Goal: Task Accomplishment & Management: Use online tool/utility

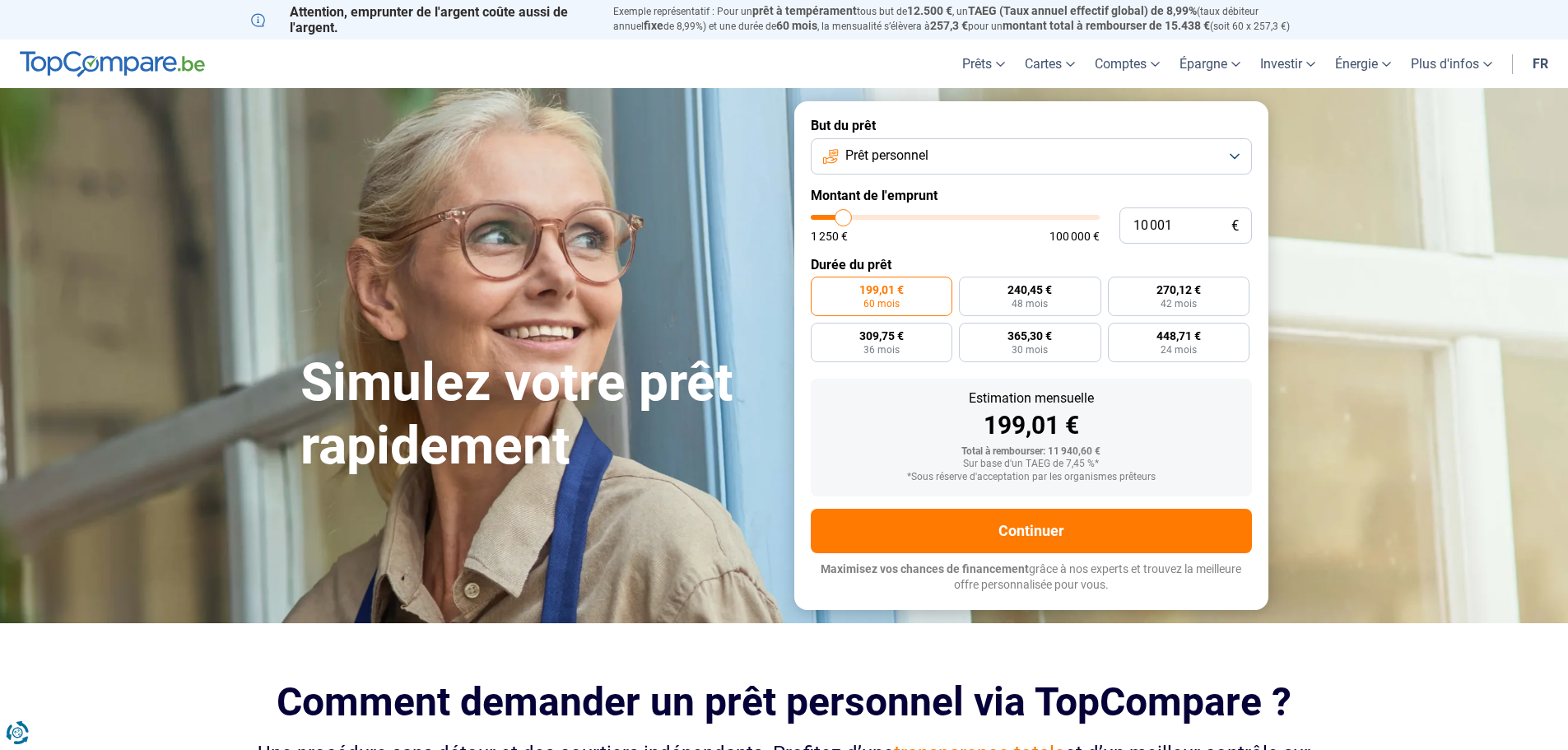
type input "30 000"
type input "30000"
click at [898, 220] on input "range" at bounding box center [955, 217] width 289 height 5
radio input "false"
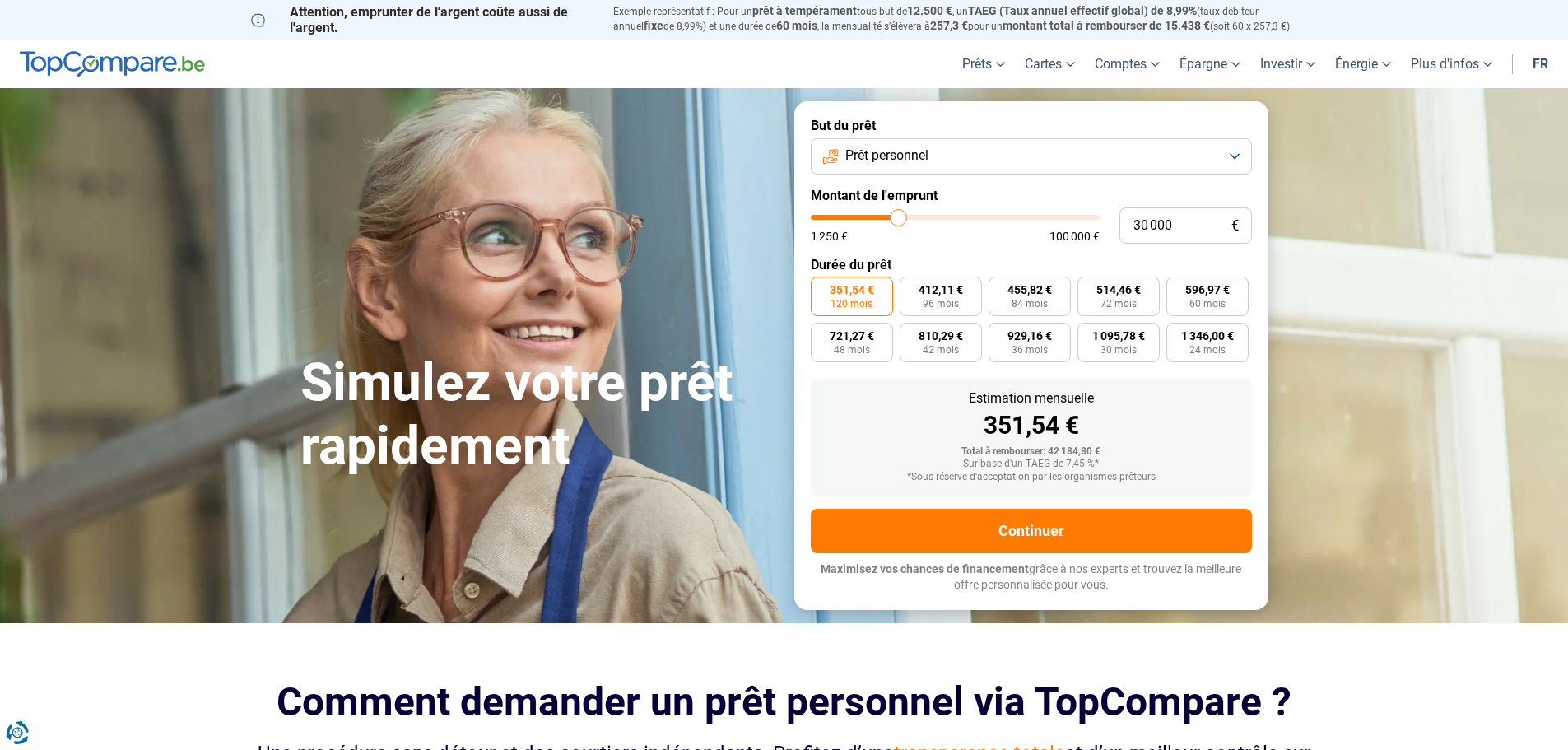
type input "13 500"
type input "13500"
click at [853, 218] on input "range" at bounding box center [955, 217] width 289 height 5
radio input "true"
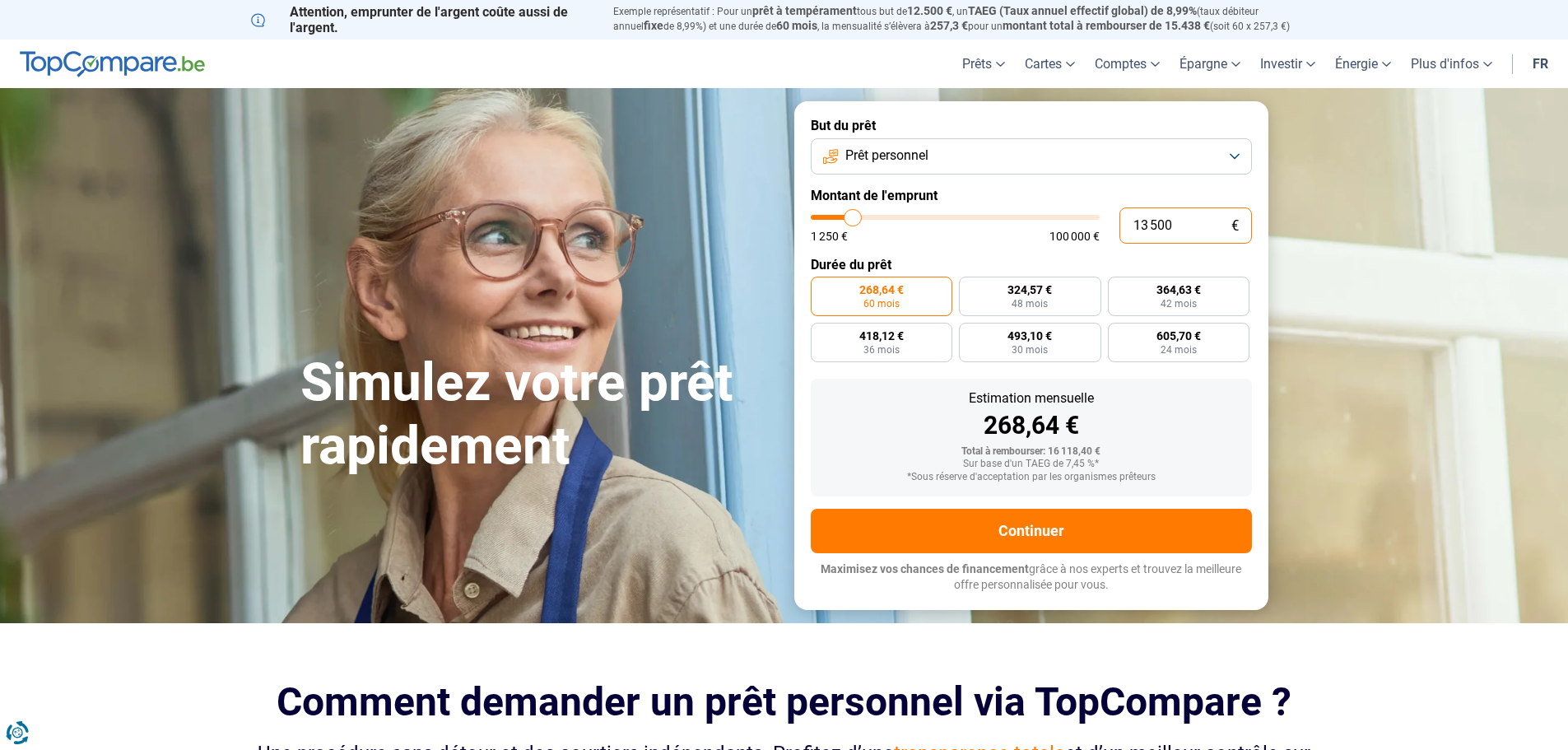
click at [1144, 225] on input "13 500" at bounding box center [1186, 225] width 133 height 36
click at [1150, 225] on input "13 500" at bounding box center [1186, 225] width 133 height 36
drag, startPoint x: 1186, startPoint y: 222, endPoint x: 1114, endPoint y: 223, distance: 72.0
click at [1116, 229] on div "13 500 € 1 250 € 100 000 €" at bounding box center [1031, 225] width 441 height 36
type input "0"
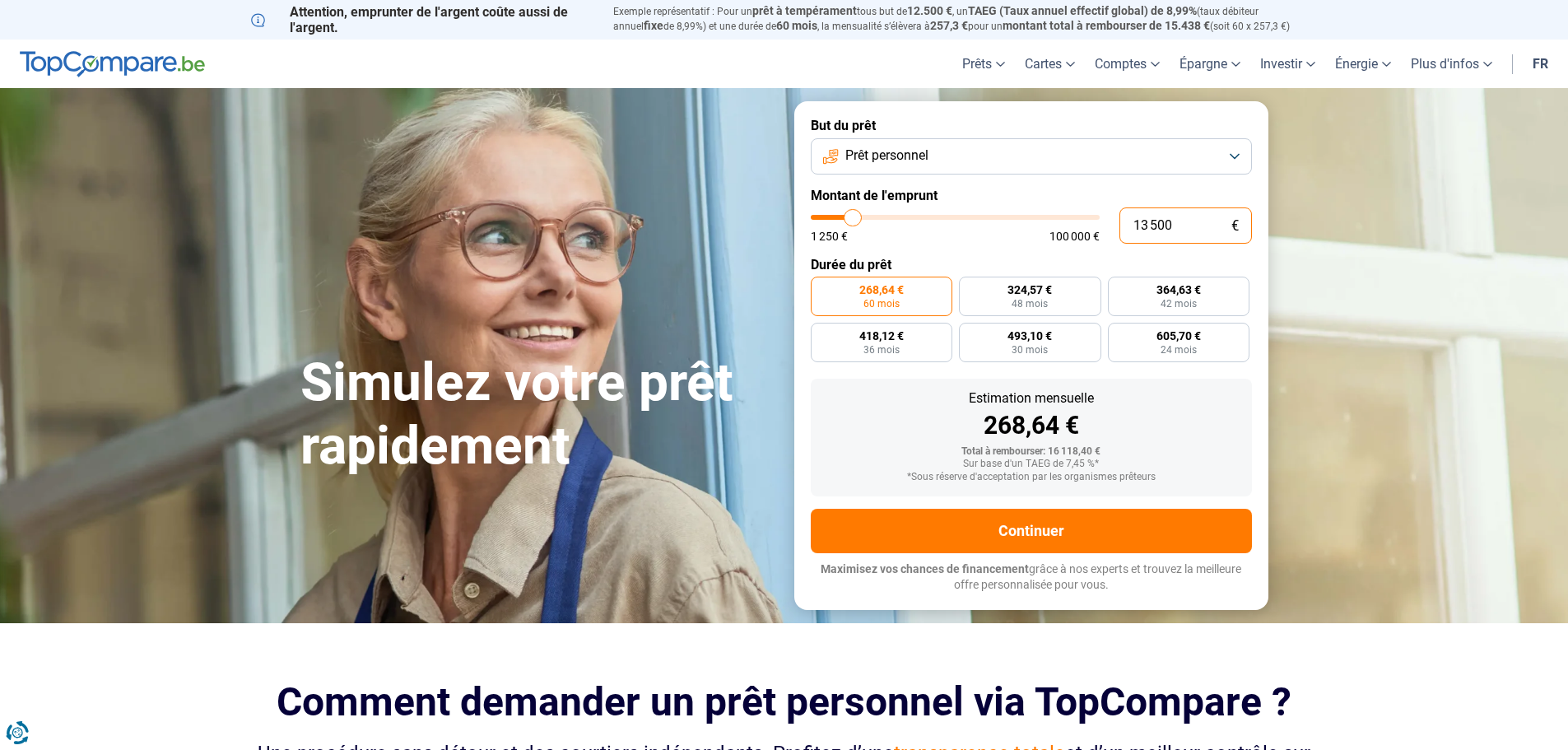
type input "1250"
type input "1 250"
type input "1250"
radio input "true"
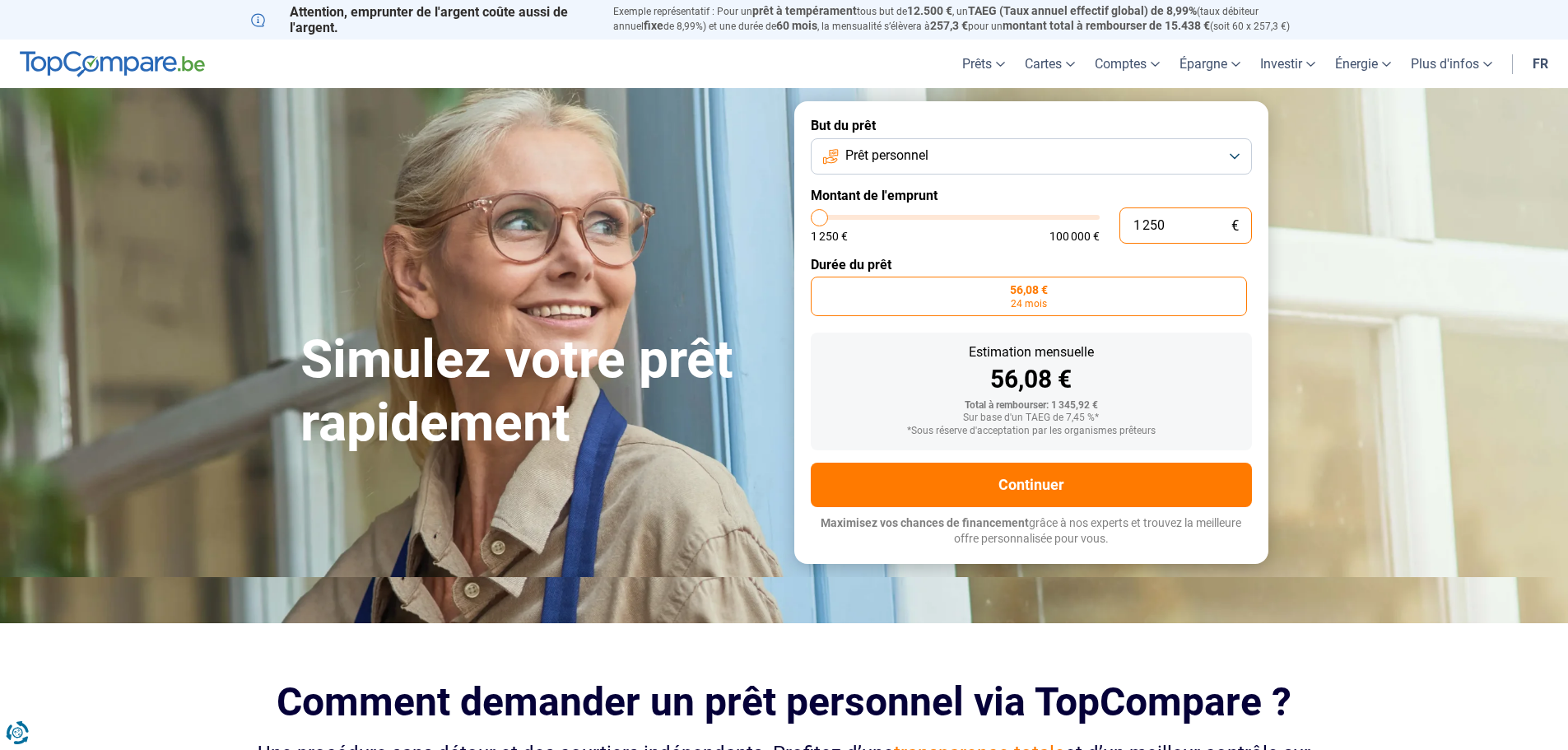
type input "12 505"
type input "12500"
type input "125 050"
type input "100000"
type input "12 505"
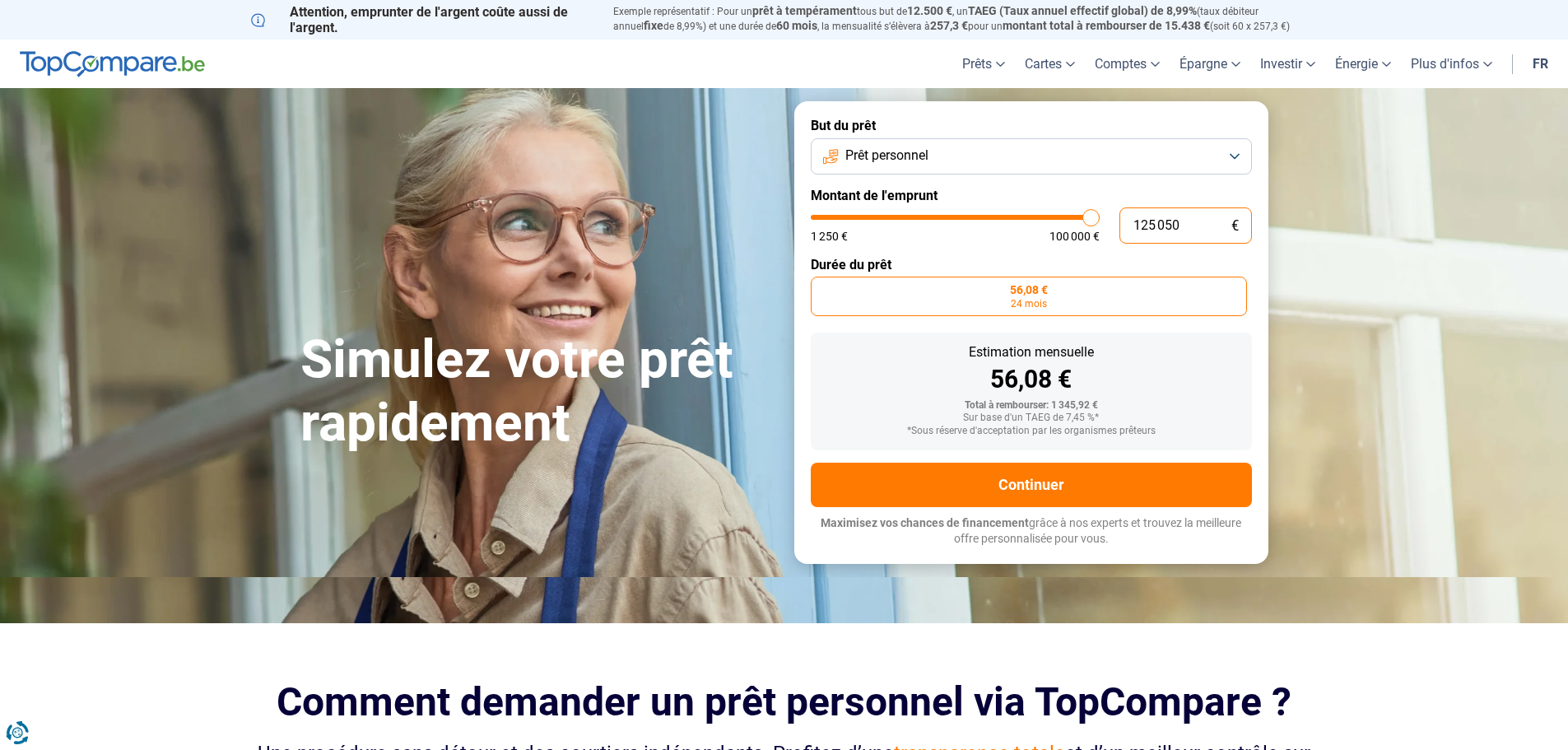
type input "12500"
type input "1 250"
type input "1250"
type input "125"
type input "1250"
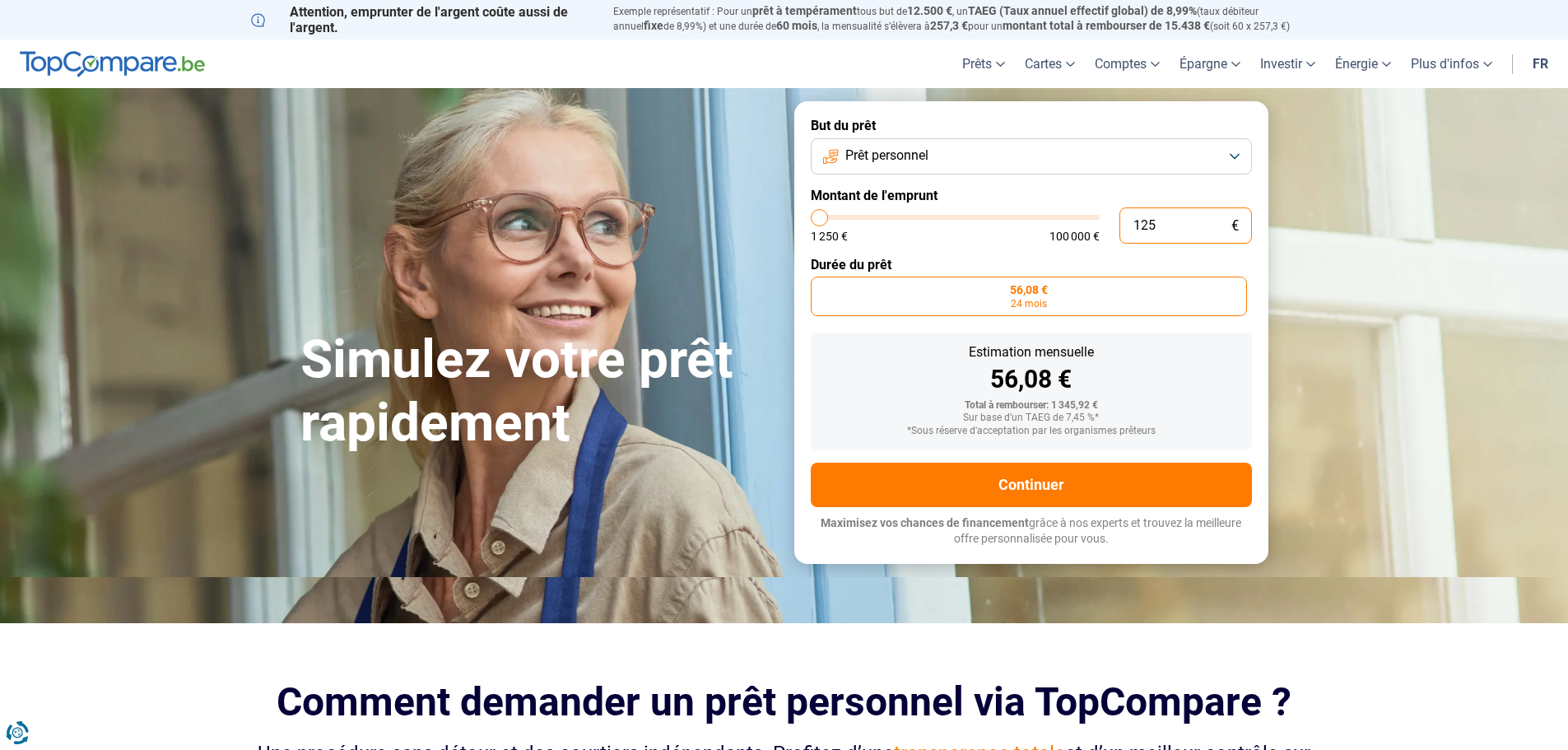
type input "12"
type input "1250"
type input "1"
type input "1250"
type input "0"
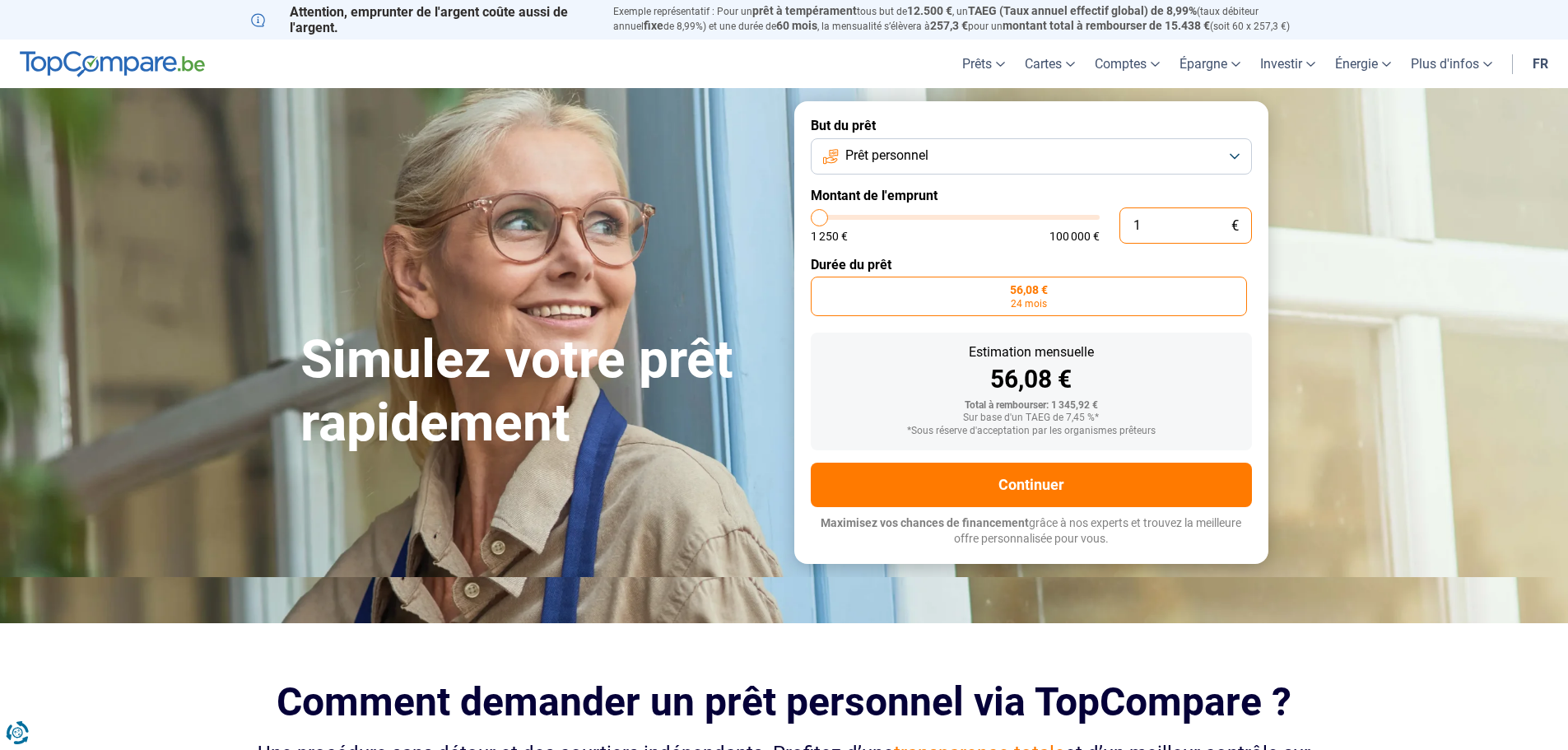
type input "1250"
type input "5"
type input "1250"
type input "50"
type input "1250"
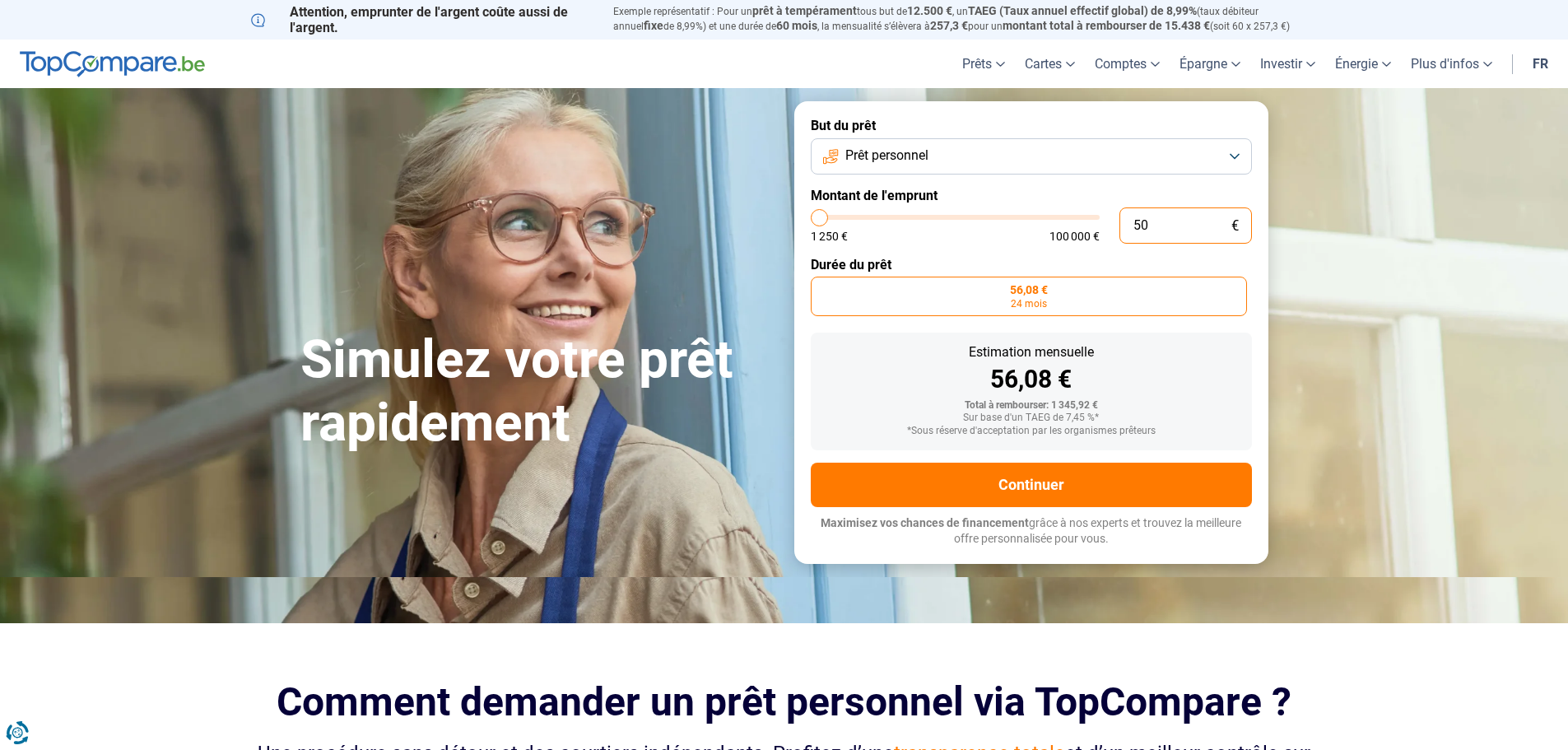
type input "500"
type input "1250"
type input "5 000"
type input "5000"
type input "50 000"
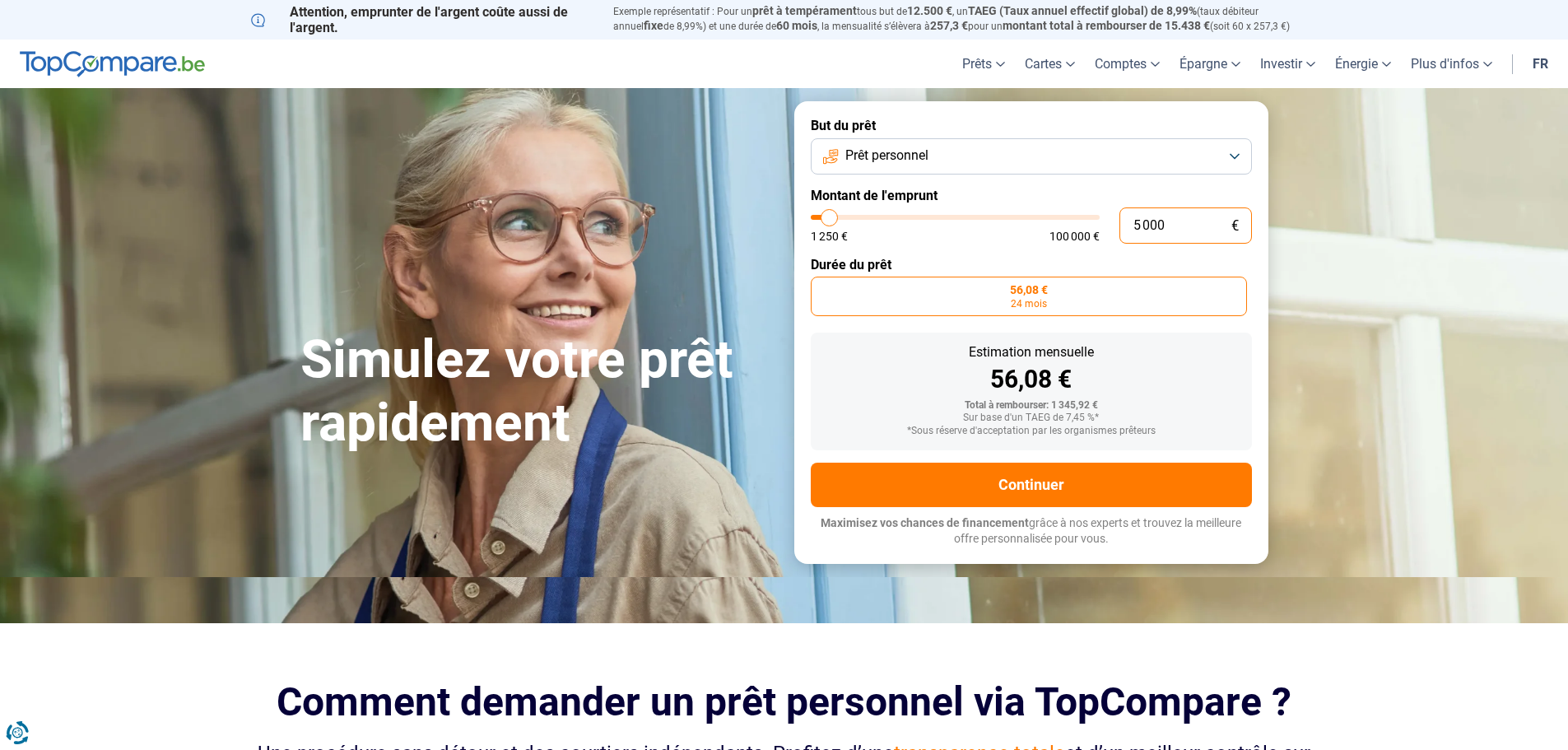
type input "50000"
radio input "false"
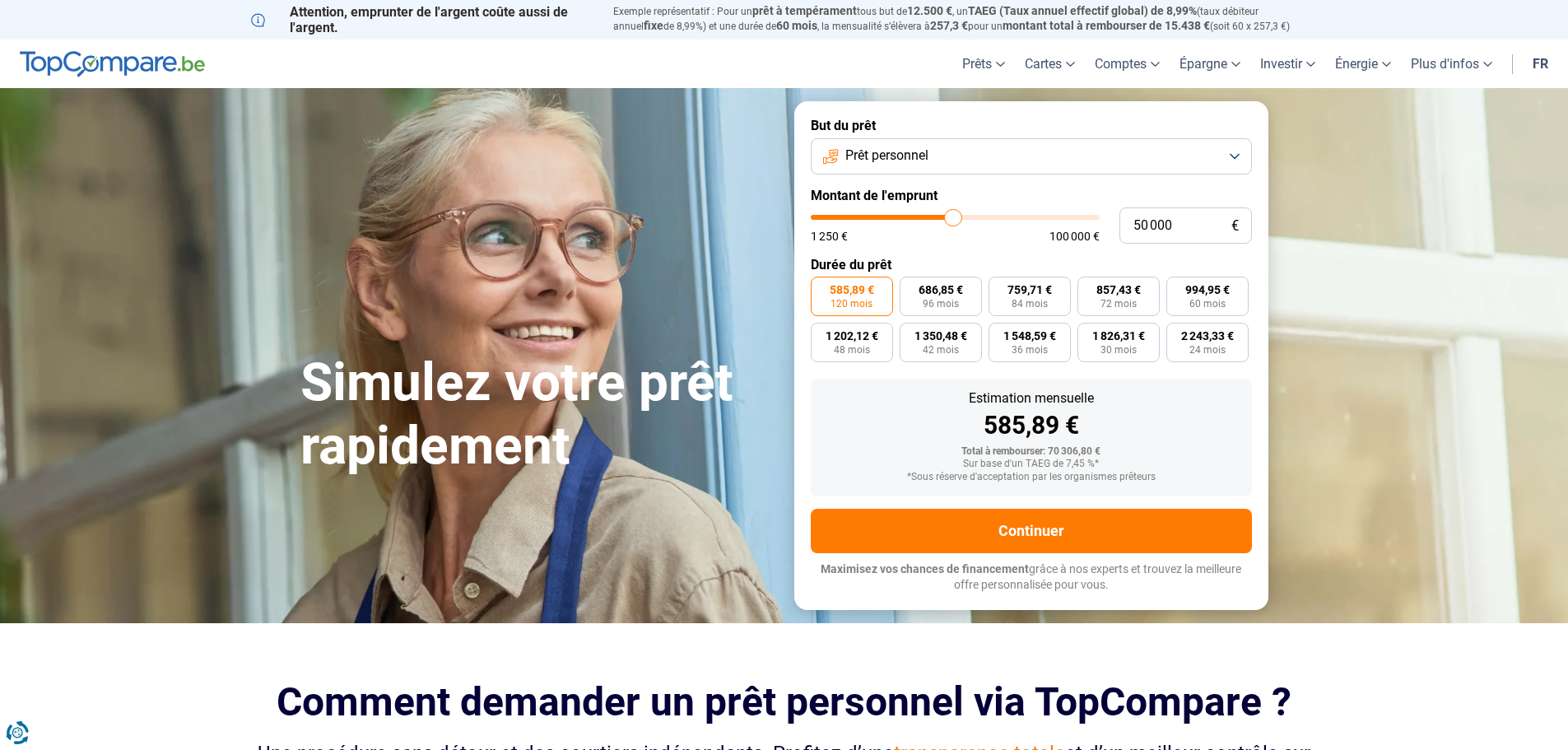
click at [1171, 417] on div "585,89 €" at bounding box center [1031, 426] width 415 height 25
click at [1147, 223] on input "50 000" at bounding box center [1186, 225] width 133 height 36
drag, startPoint x: 1148, startPoint y: 223, endPoint x: 1133, endPoint y: 229, distance: 16.2
click at [1133, 229] on input "50 000" at bounding box center [1186, 225] width 133 height 36
type input "0"
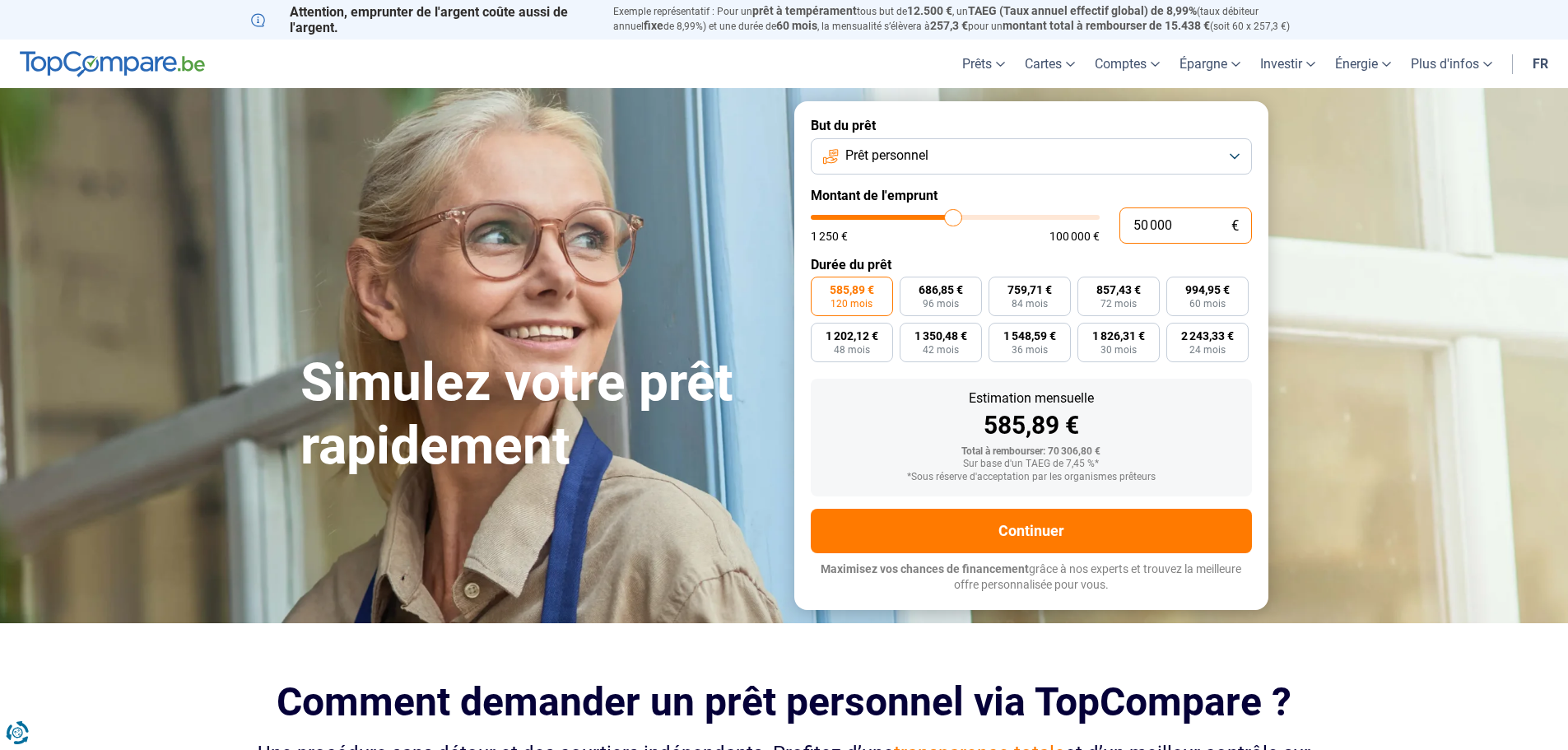
type input "1250"
type input "6"
type input "1250"
type input "60"
type input "1250"
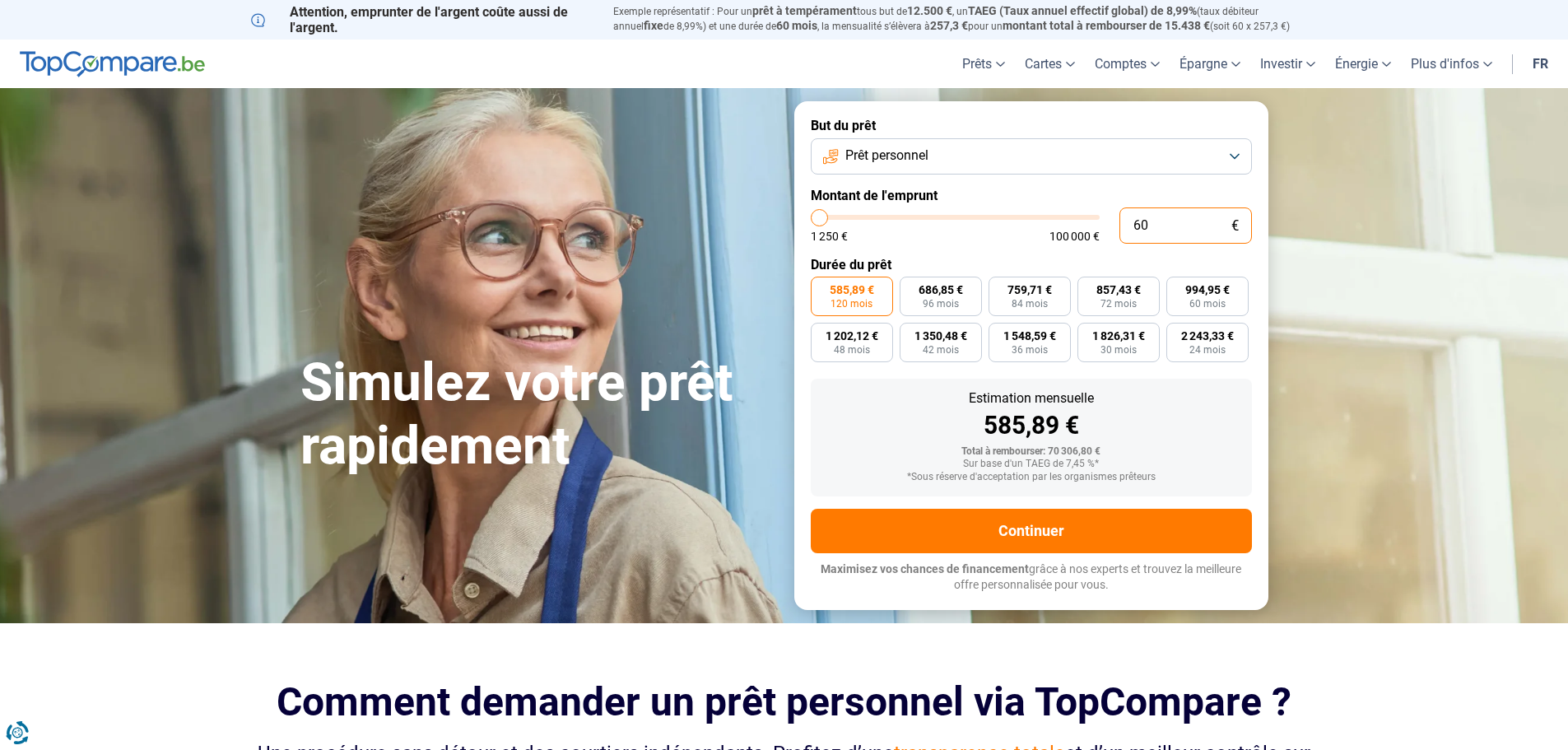
type input "600"
type input "1250"
type input "6 000"
type input "6000"
type input "60 000"
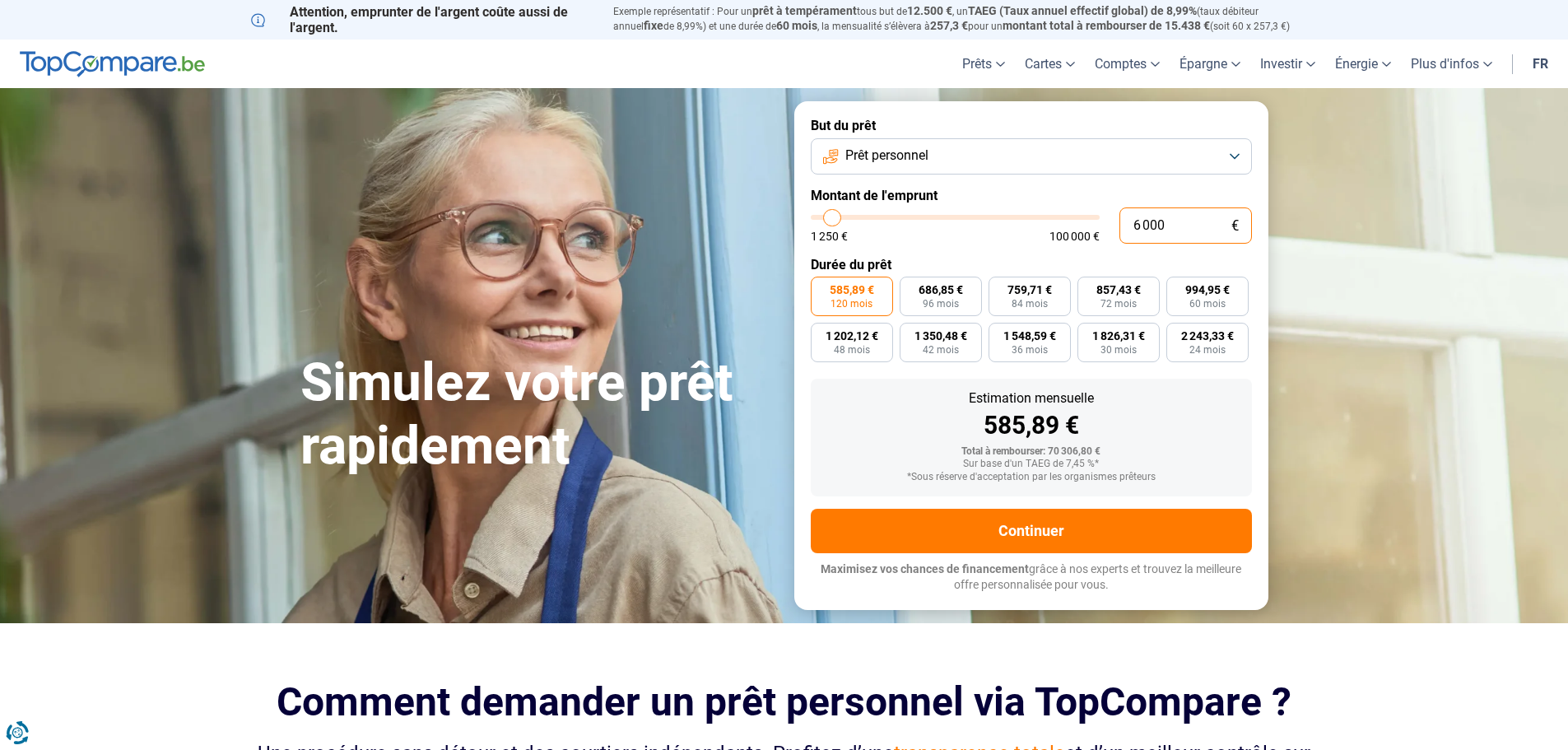
type input "60000"
click at [984, 236] on div "1 250 € 100 000 €" at bounding box center [955, 236] width 289 height 12
drag, startPoint x: 1146, startPoint y: 227, endPoint x: 1124, endPoint y: 228, distance: 22.0
click at [1124, 228] on input "60 000" at bounding box center [1186, 225] width 133 height 36
type input "0"
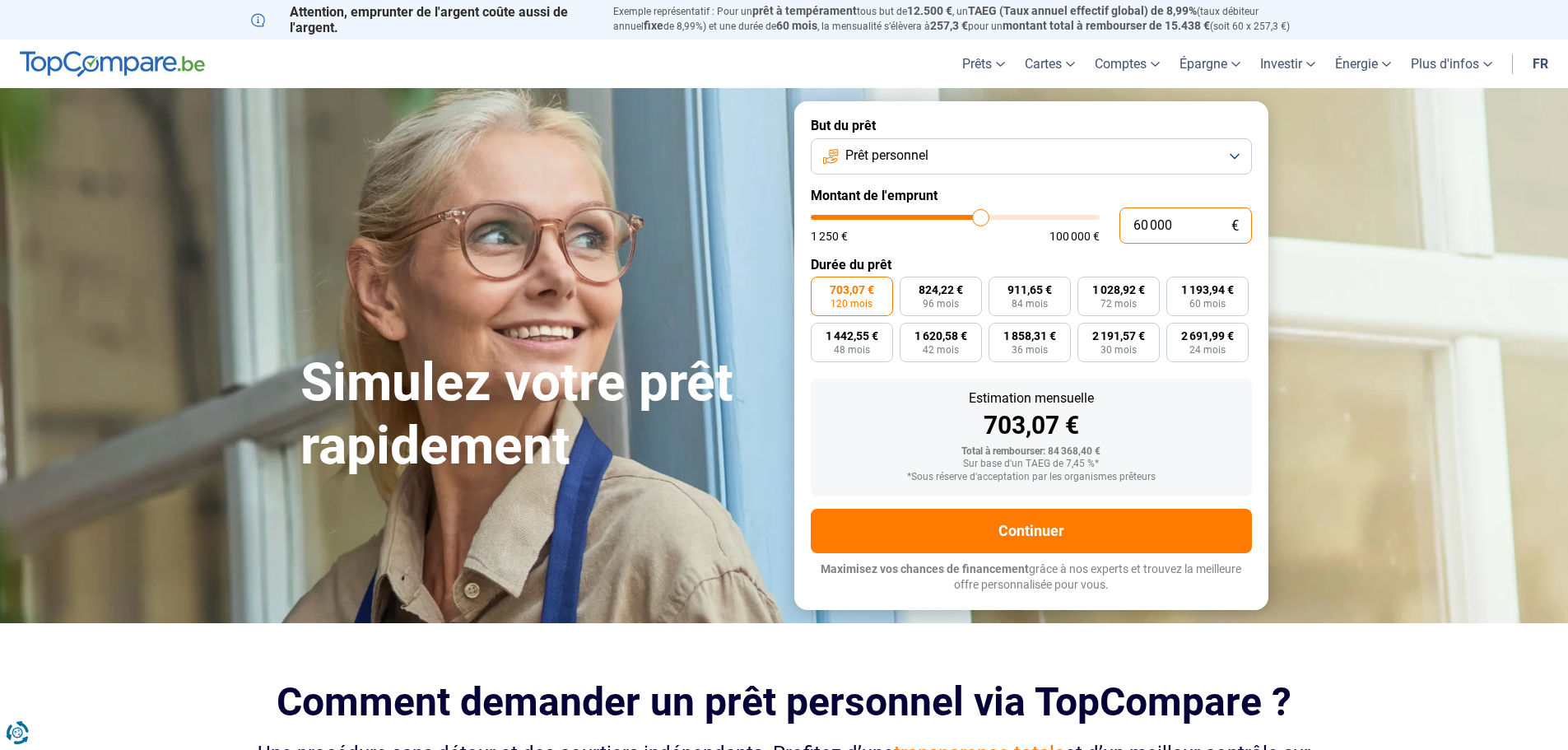
type input "1250"
type input "5"
type input "1250"
type input "50"
type input "1250"
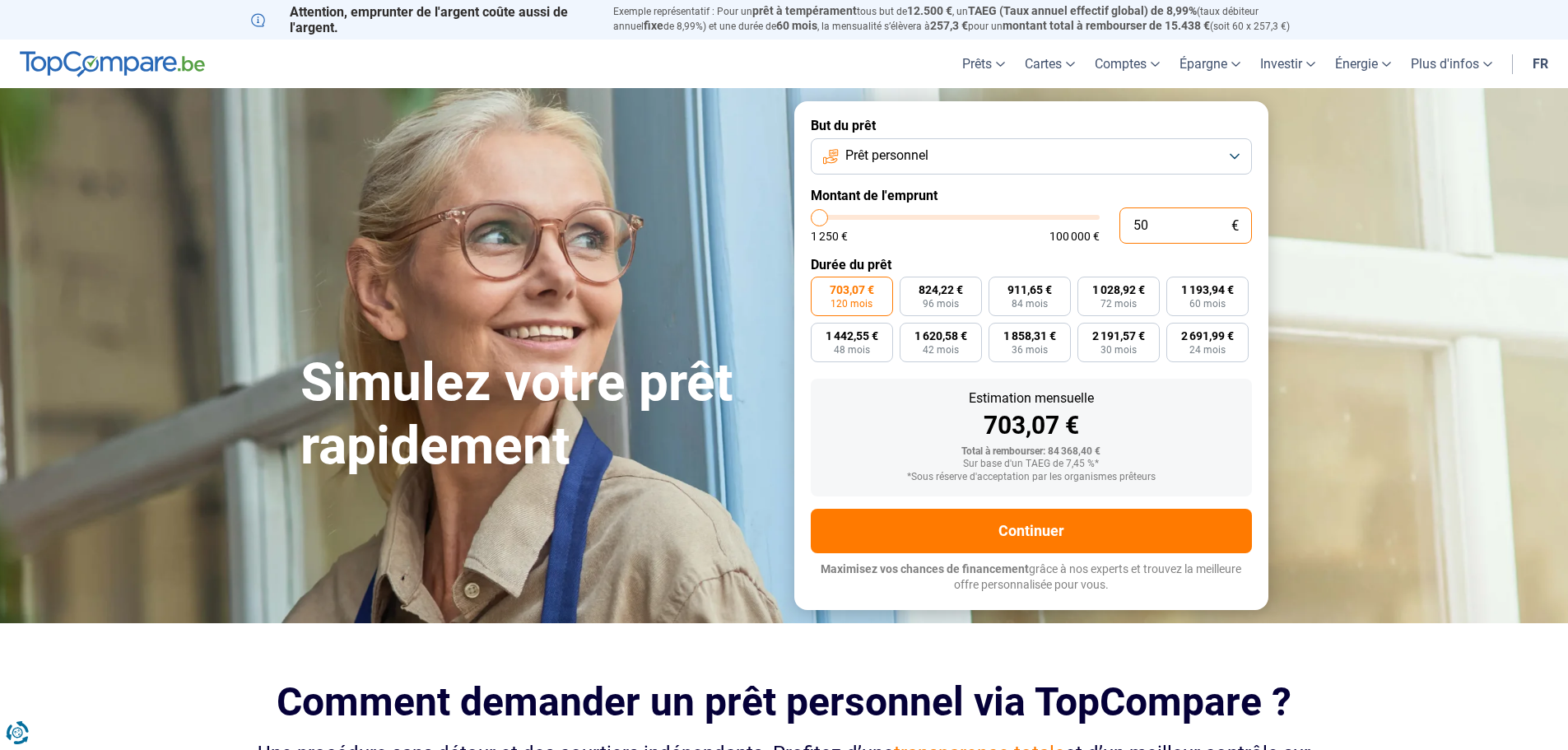
type input "500"
type input "1250"
type input "5 000"
type input "5000"
type input "50 000"
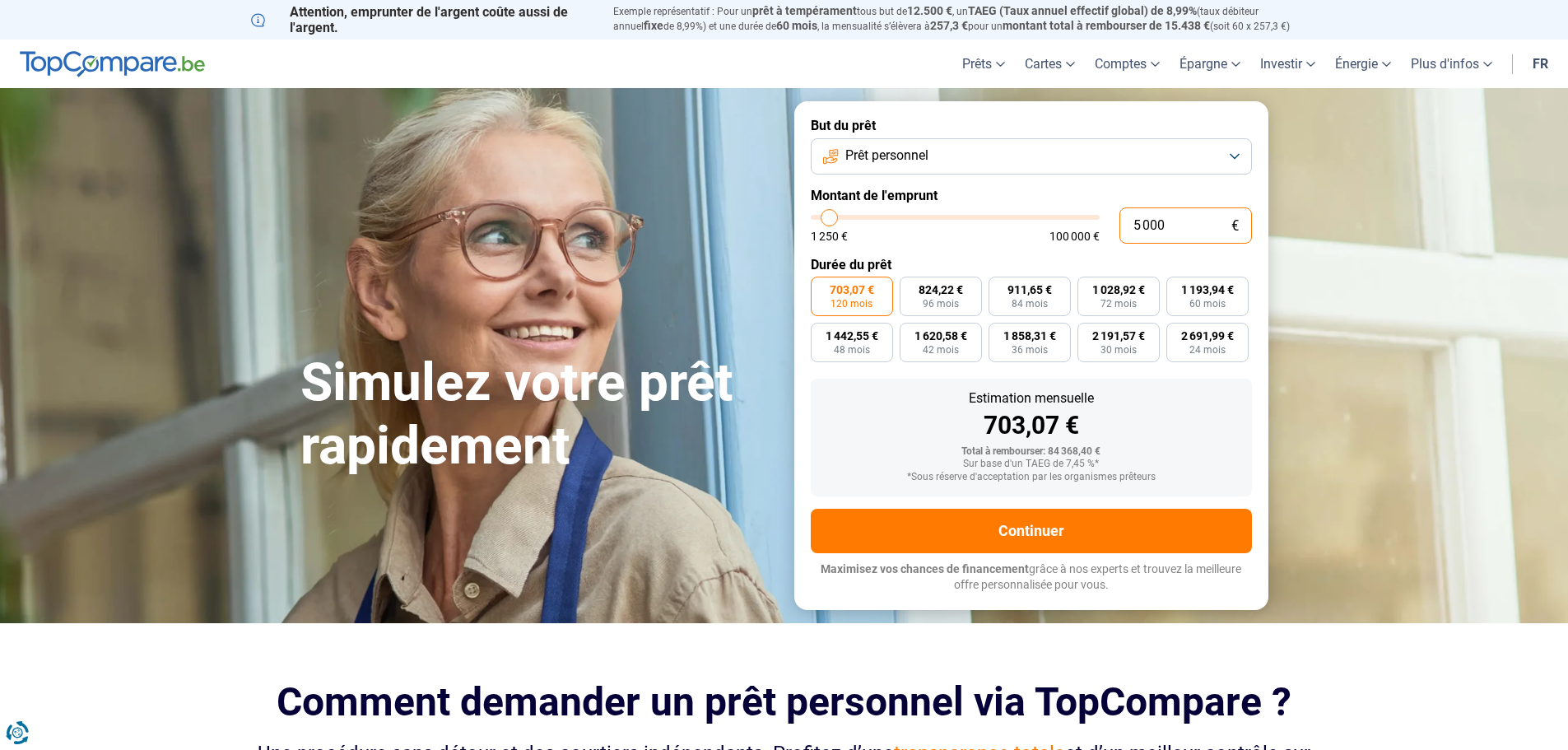
type input "50000"
click at [997, 248] on form "But du prêt Prêt personnel Montant de l'emprunt 50 000 € 1 250 € 100 000 € Duré…" at bounding box center [1031, 355] width 474 height 508
click at [881, 446] on div "Total à rembourser: 70 306,80 €" at bounding box center [1031, 452] width 415 height 12
click at [1231, 150] on button "Prêt personnel" at bounding box center [1031, 156] width 441 height 36
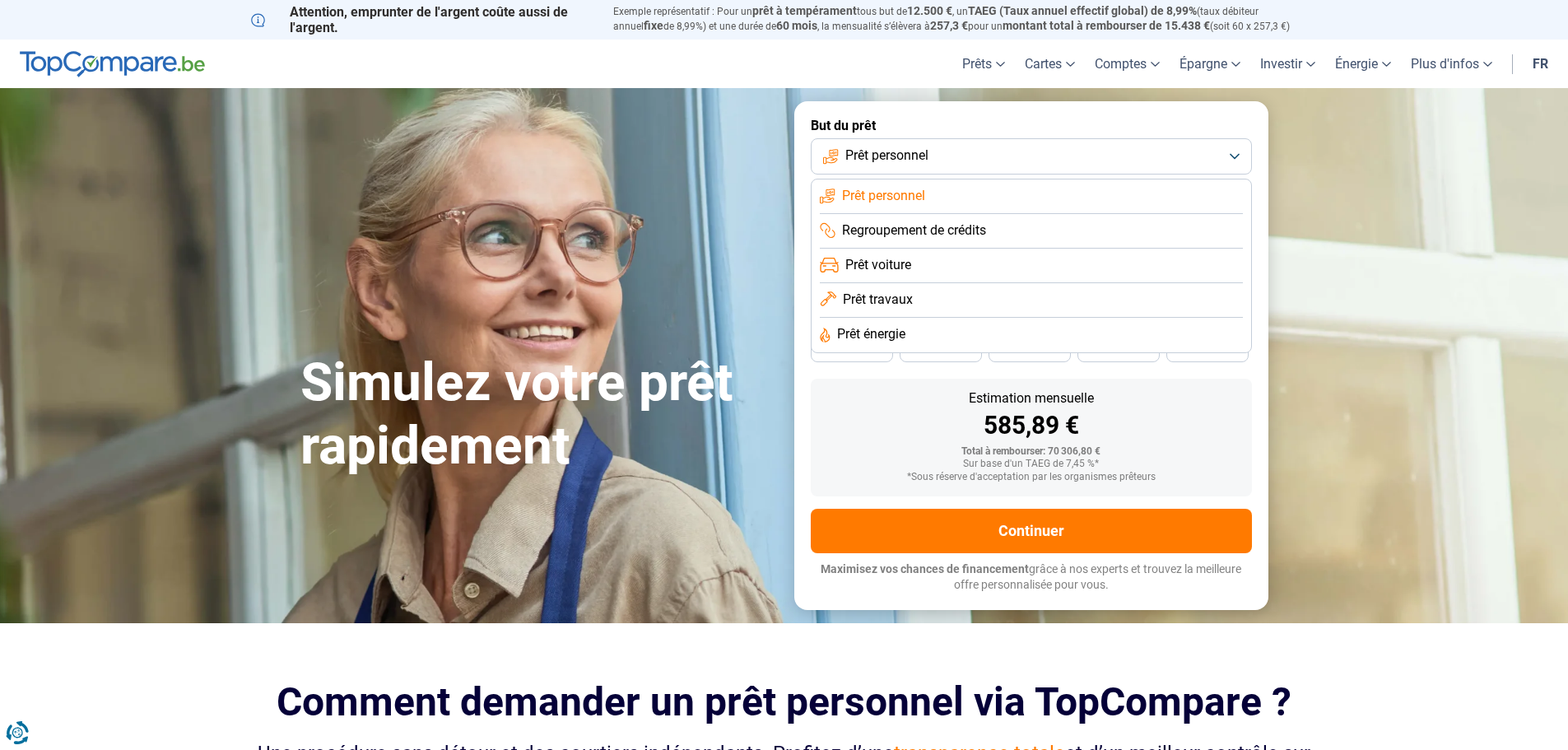
click at [869, 271] on span "Prêt voiture" at bounding box center [879, 265] width 66 height 18
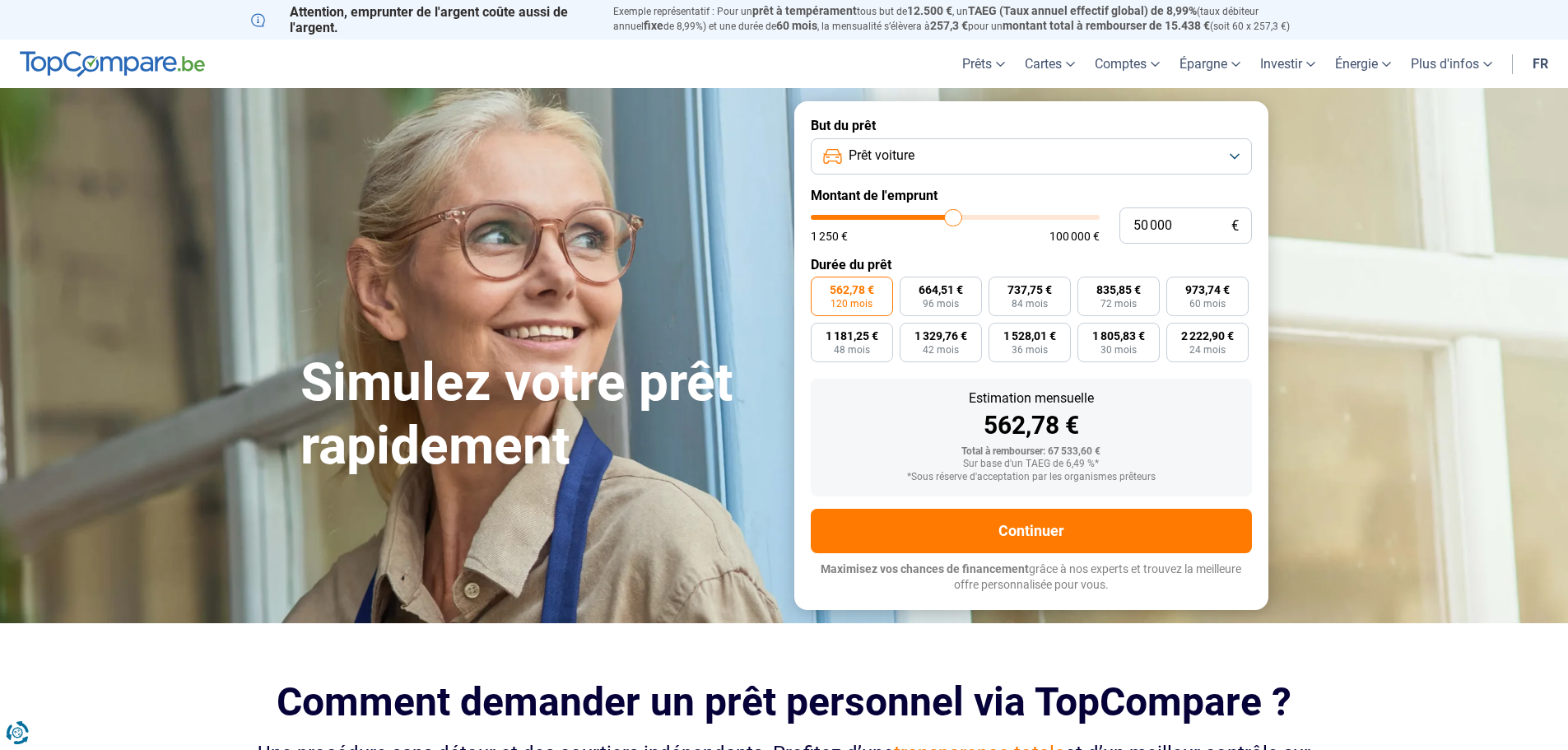
type input "49 000"
type input "49000"
type input "48 250"
type input "48250"
type input "46 750"
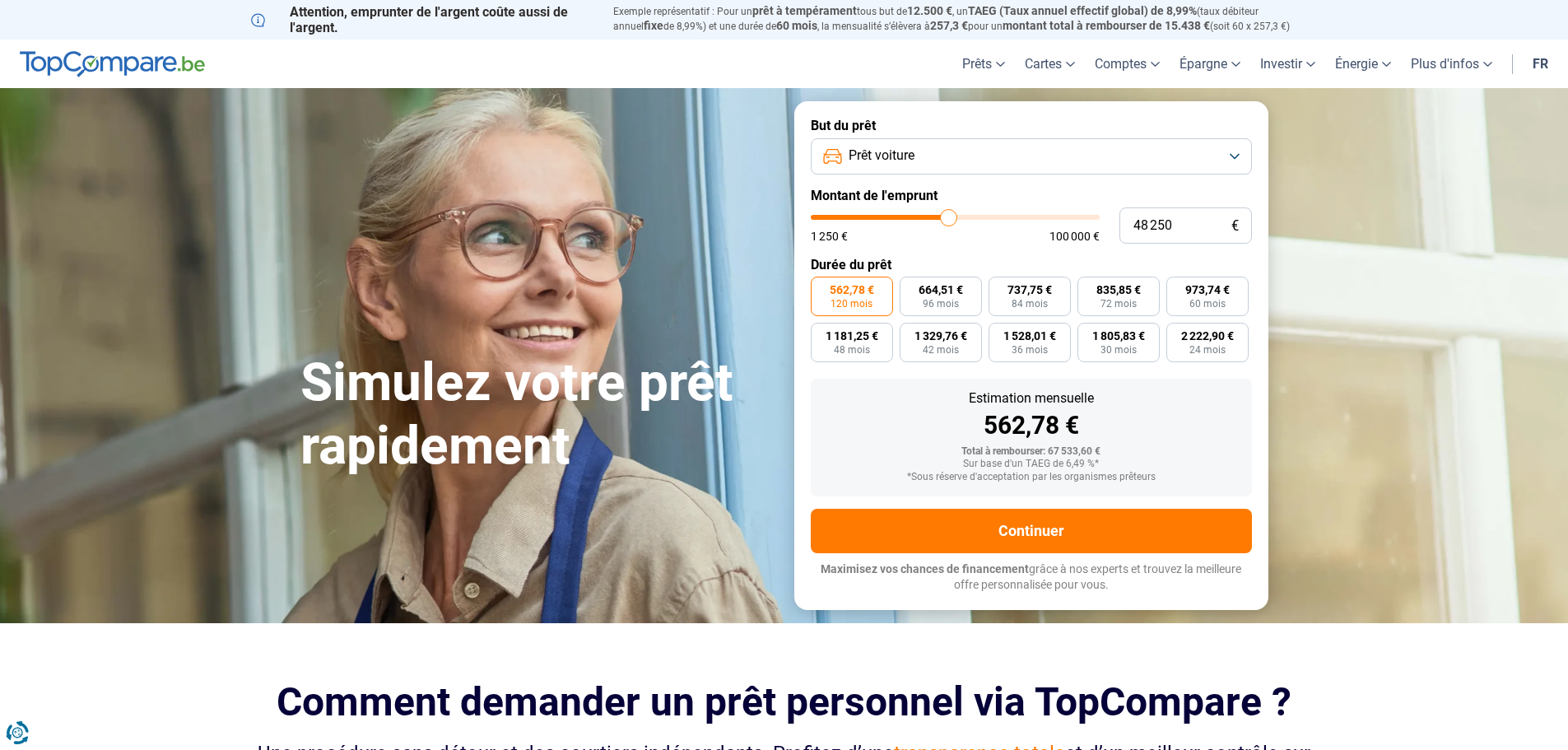
type input "46750"
type input "45 000"
type input "45000"
type input "42 750"
type input "42750"
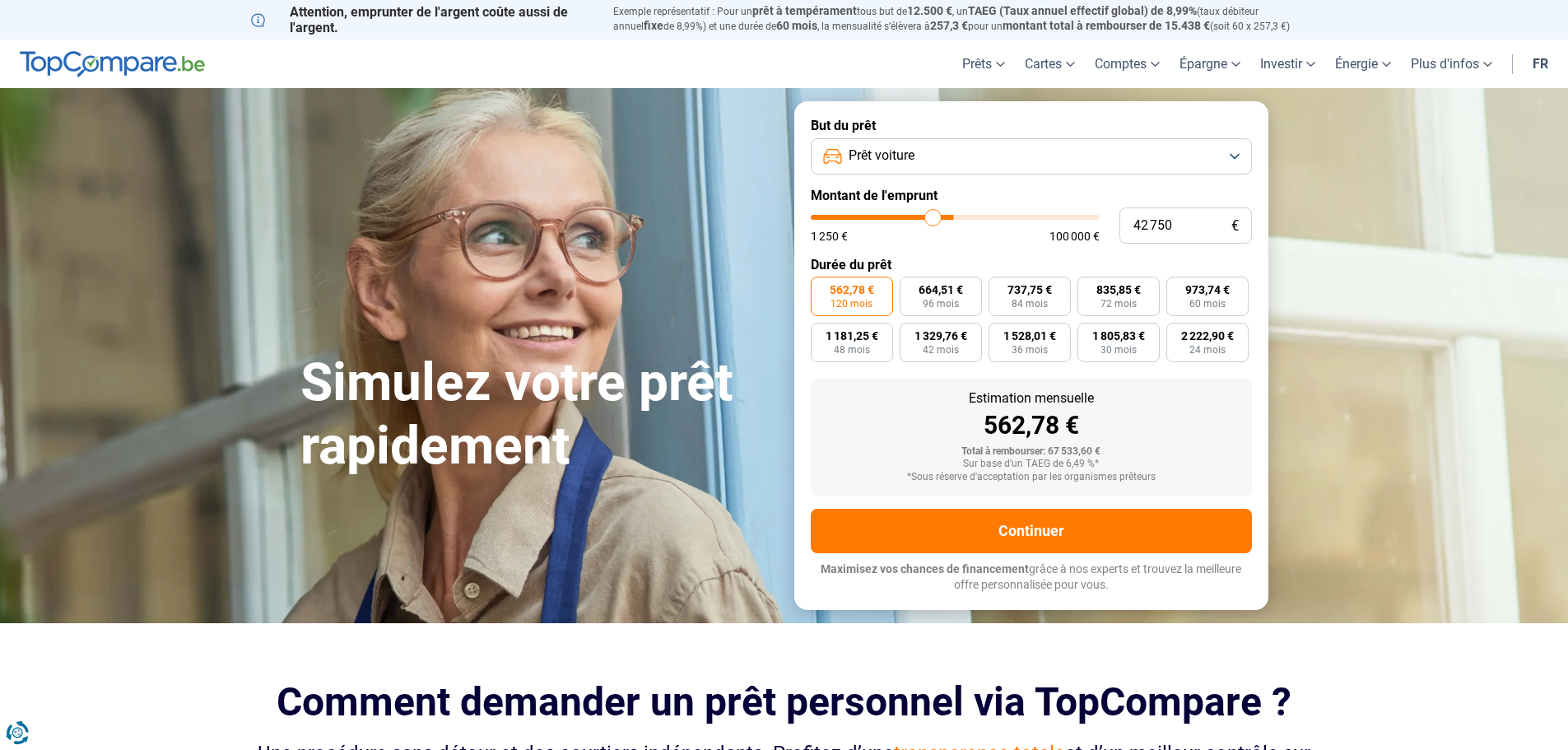
type input "40 250"
type input "40250"
type input "37 750"
type input "37750"
type input "35 250"
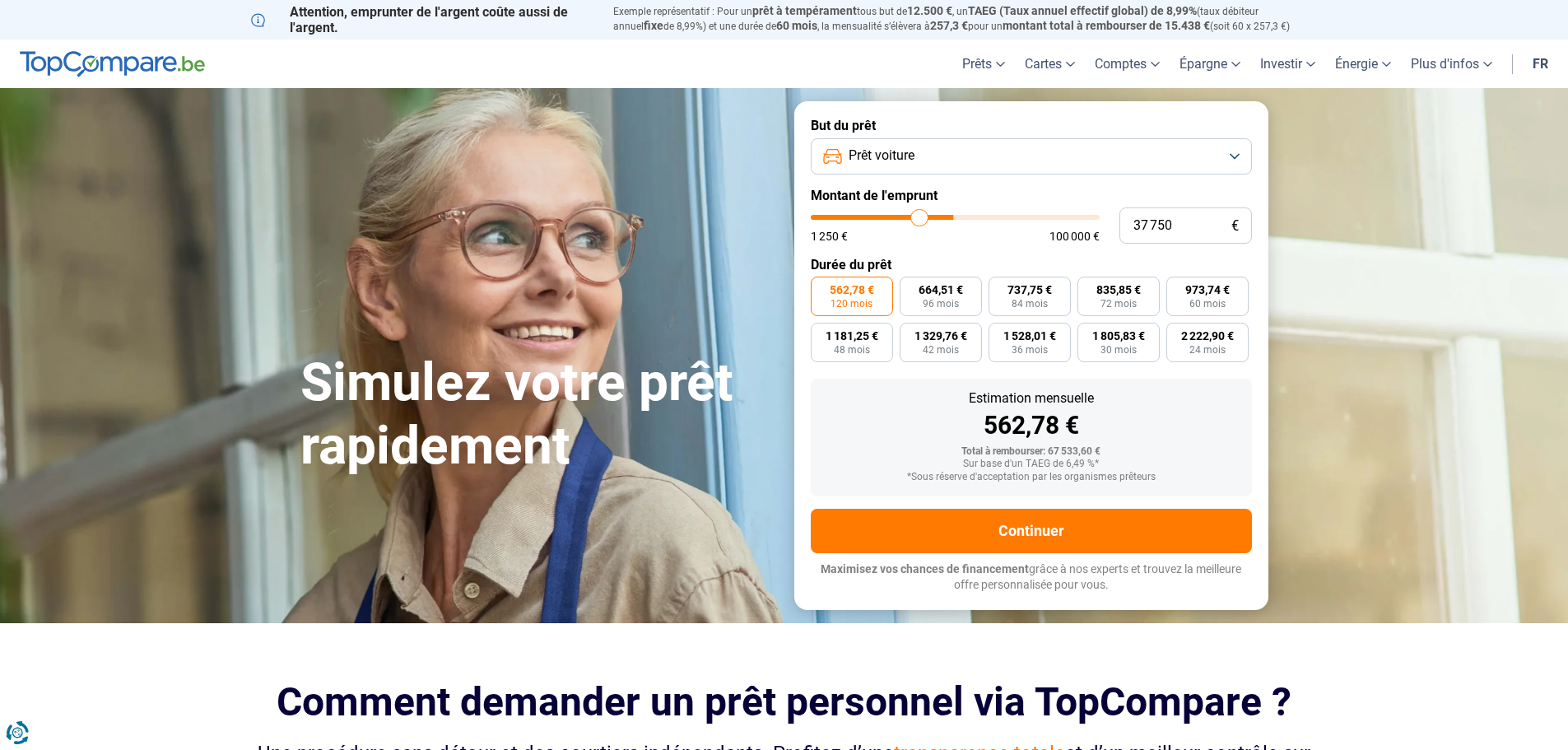
type input "35250"
type input "32 000"
type input "32000"
type input "29 000"
type input "29000"
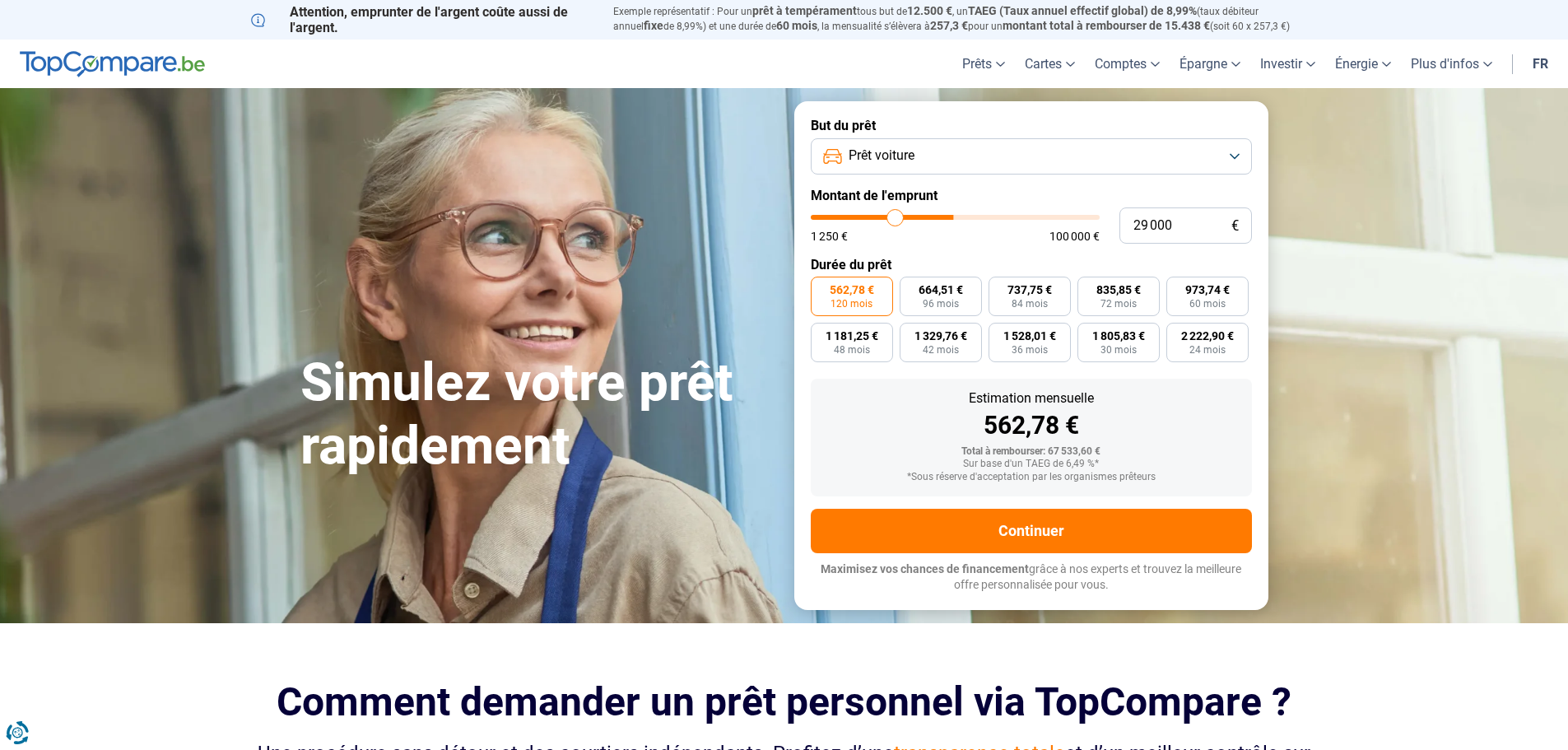
type input "26 000"
type input "26000"
type input "23 750"
type input "23750"
type input "20 750"
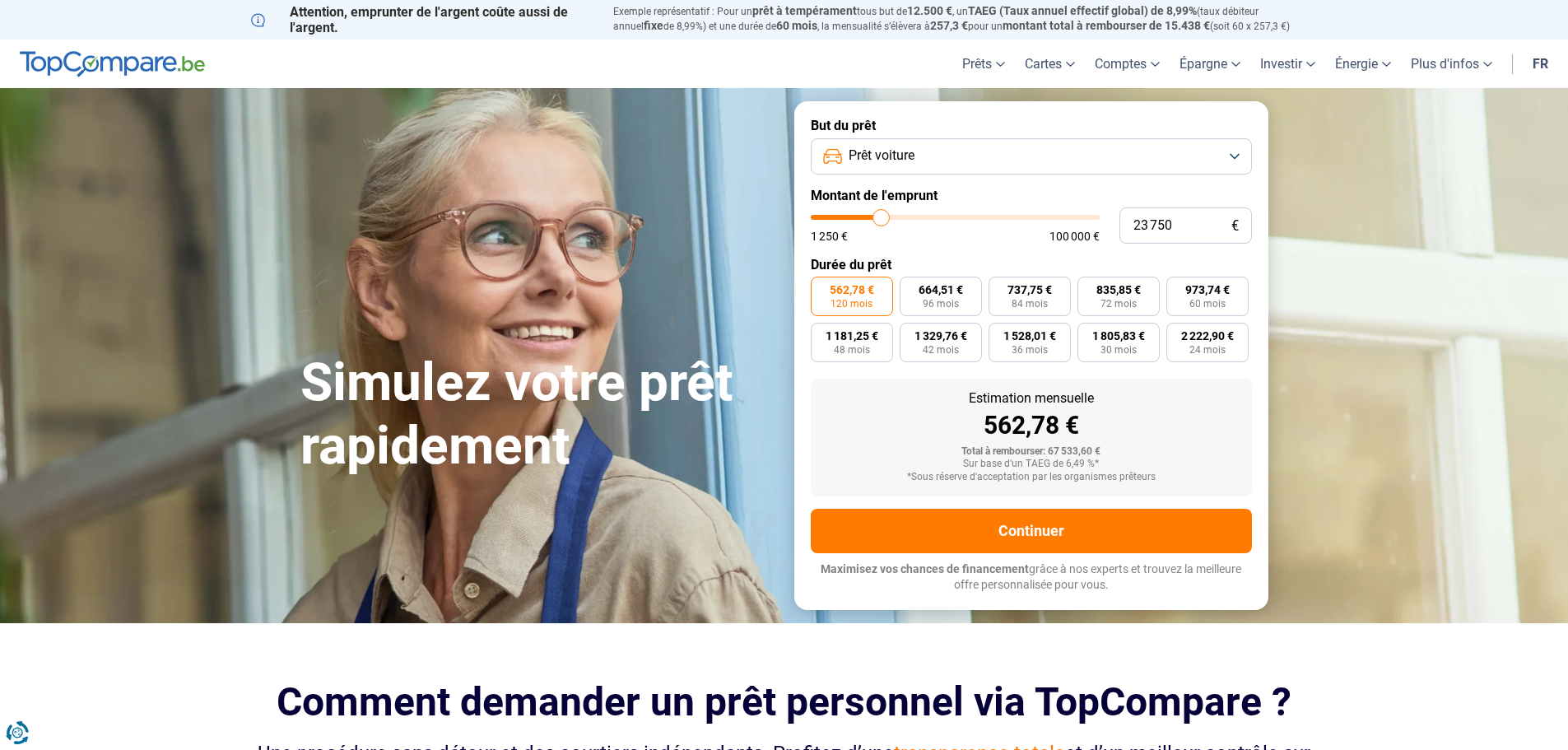
type input "20750"
type input "18 750"
type input "18750"
type input "16 500"
type input "16500"
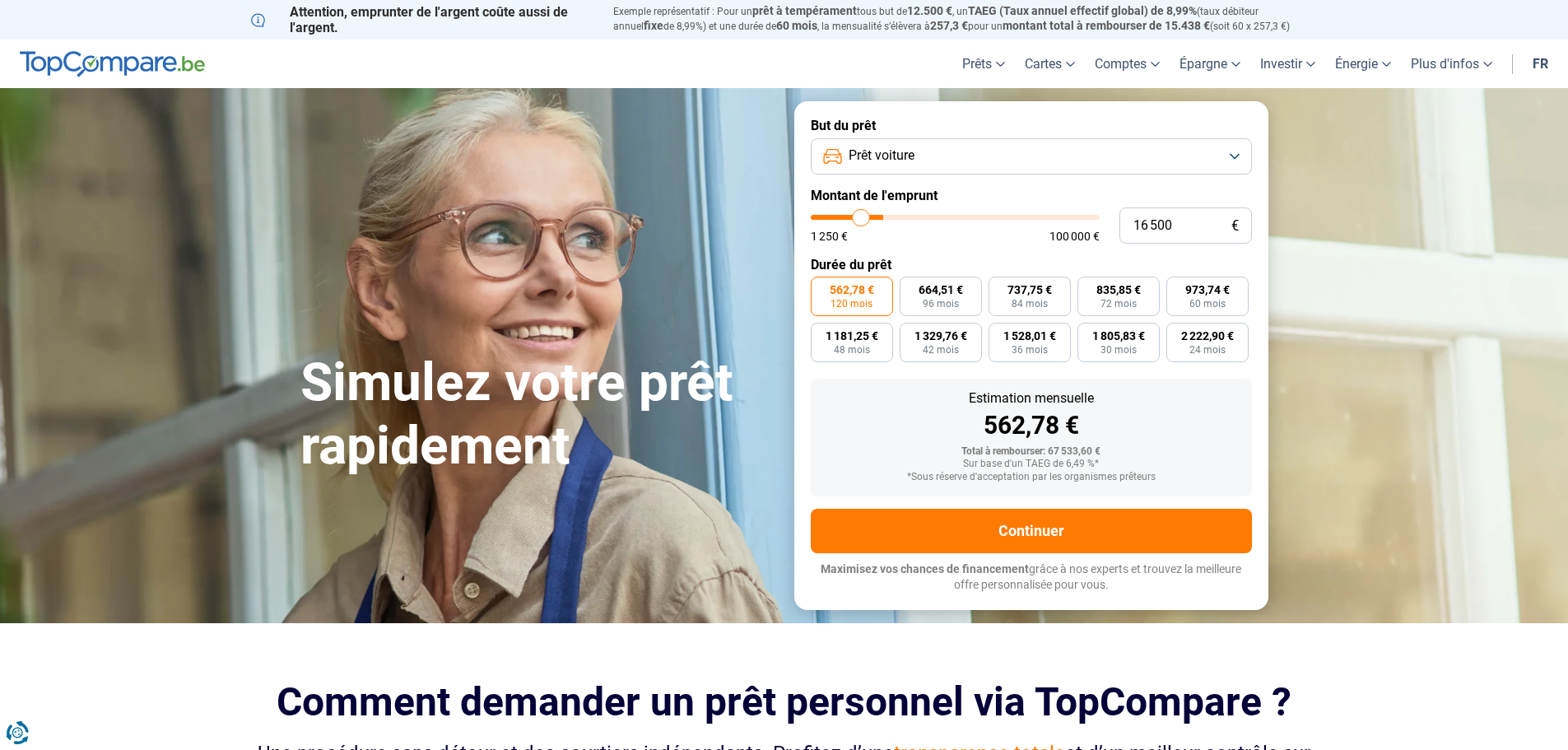
type input "14 750"
type input "14750"
type input "12 500"
type input "12500"
type input "10 500"
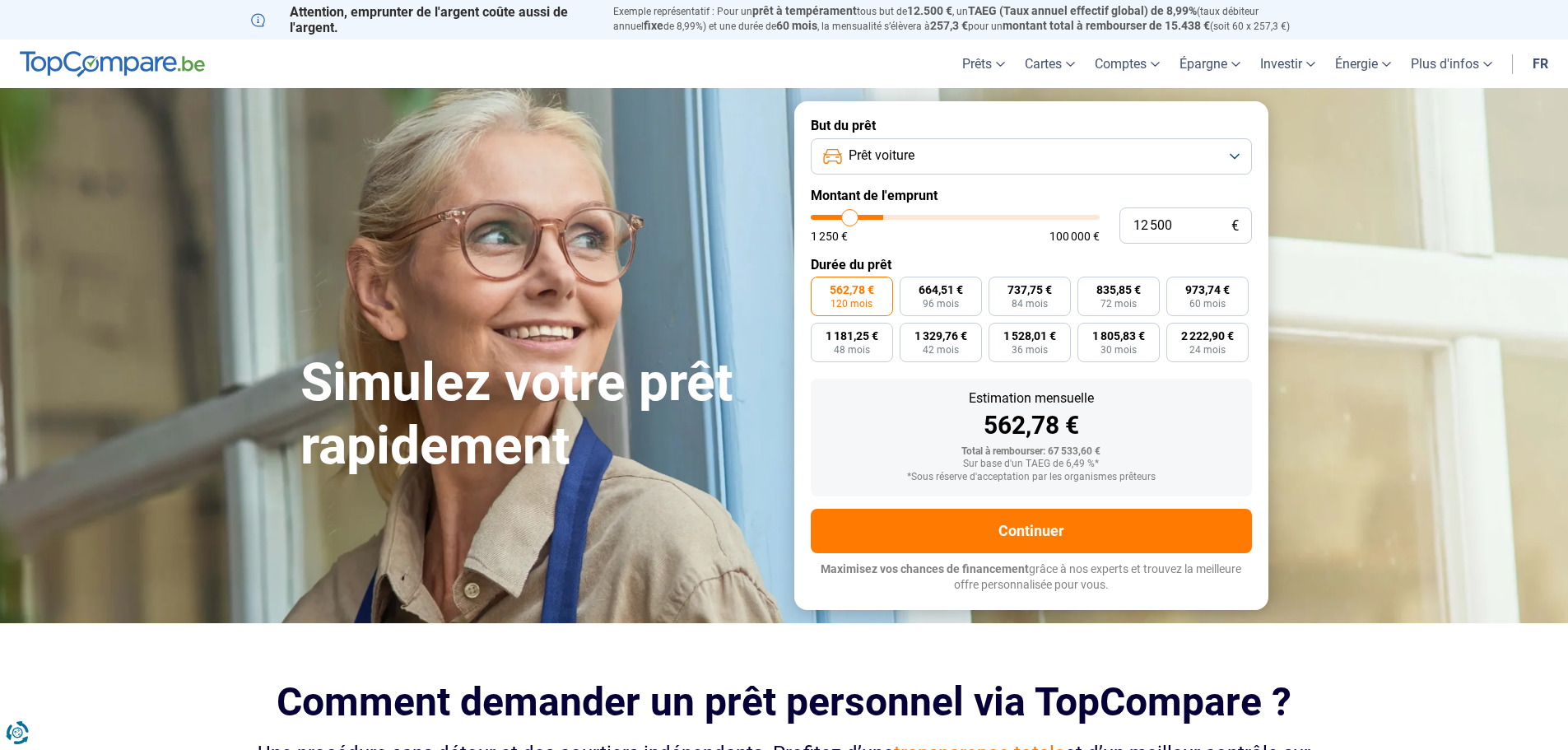
type input "10500"
type input "9 750"
type input "9750"
type input "8 750"
type input "8750"
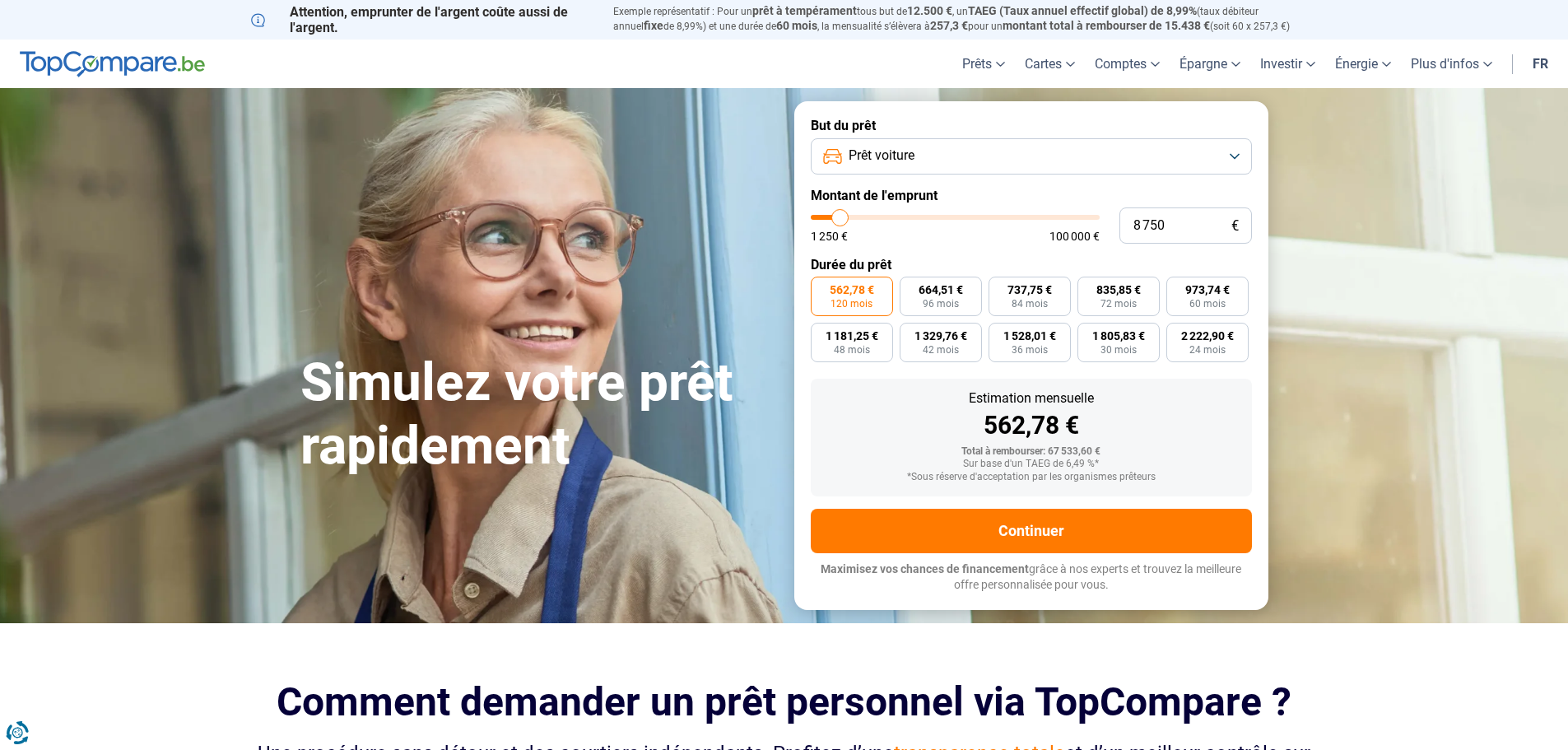
type input "8 250"
type input "8250"
type input "8 000"
type input "8000"
type input "7 250"
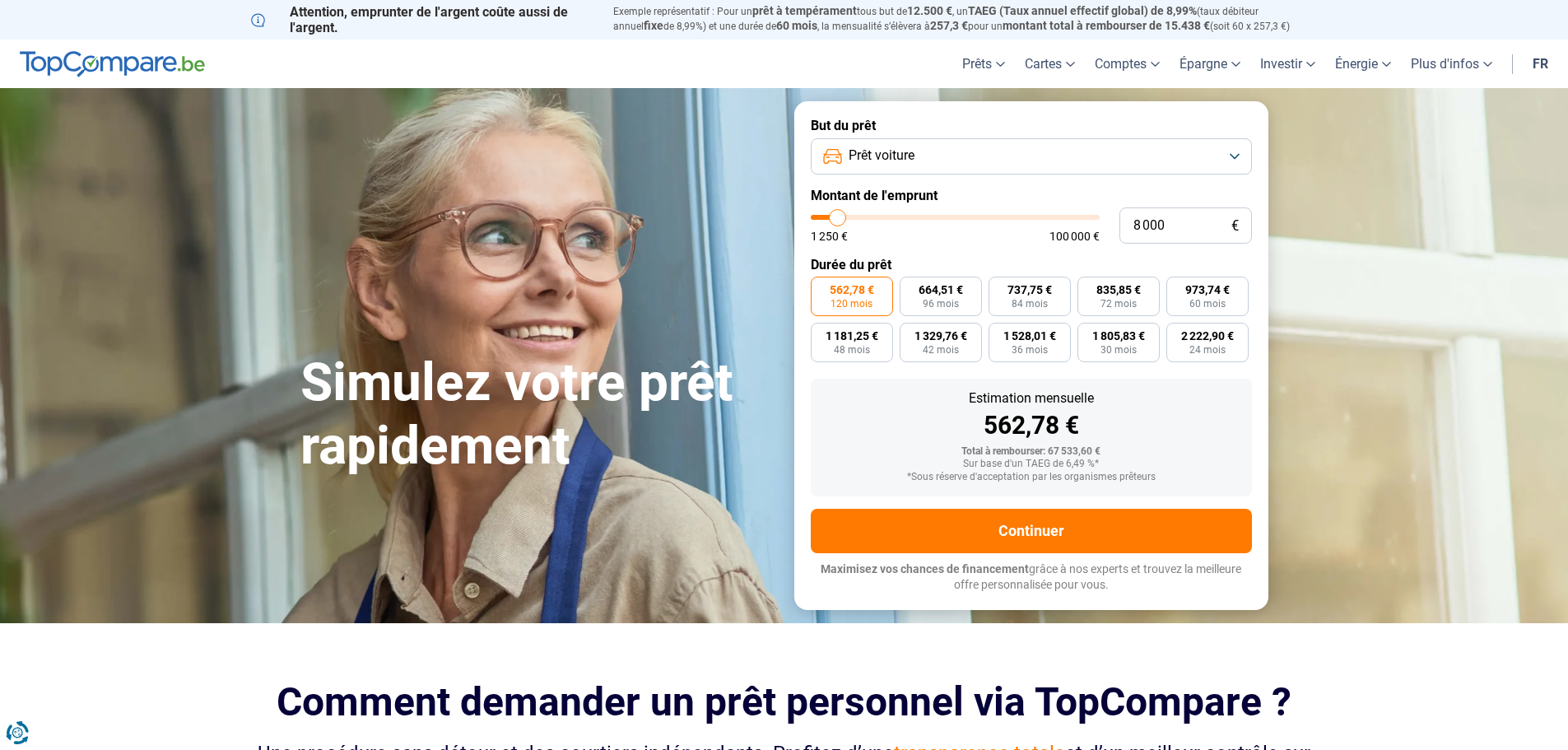
type input "7250"
type input "6 750"
type input "6750"
type input "6 500"
type input "6500"
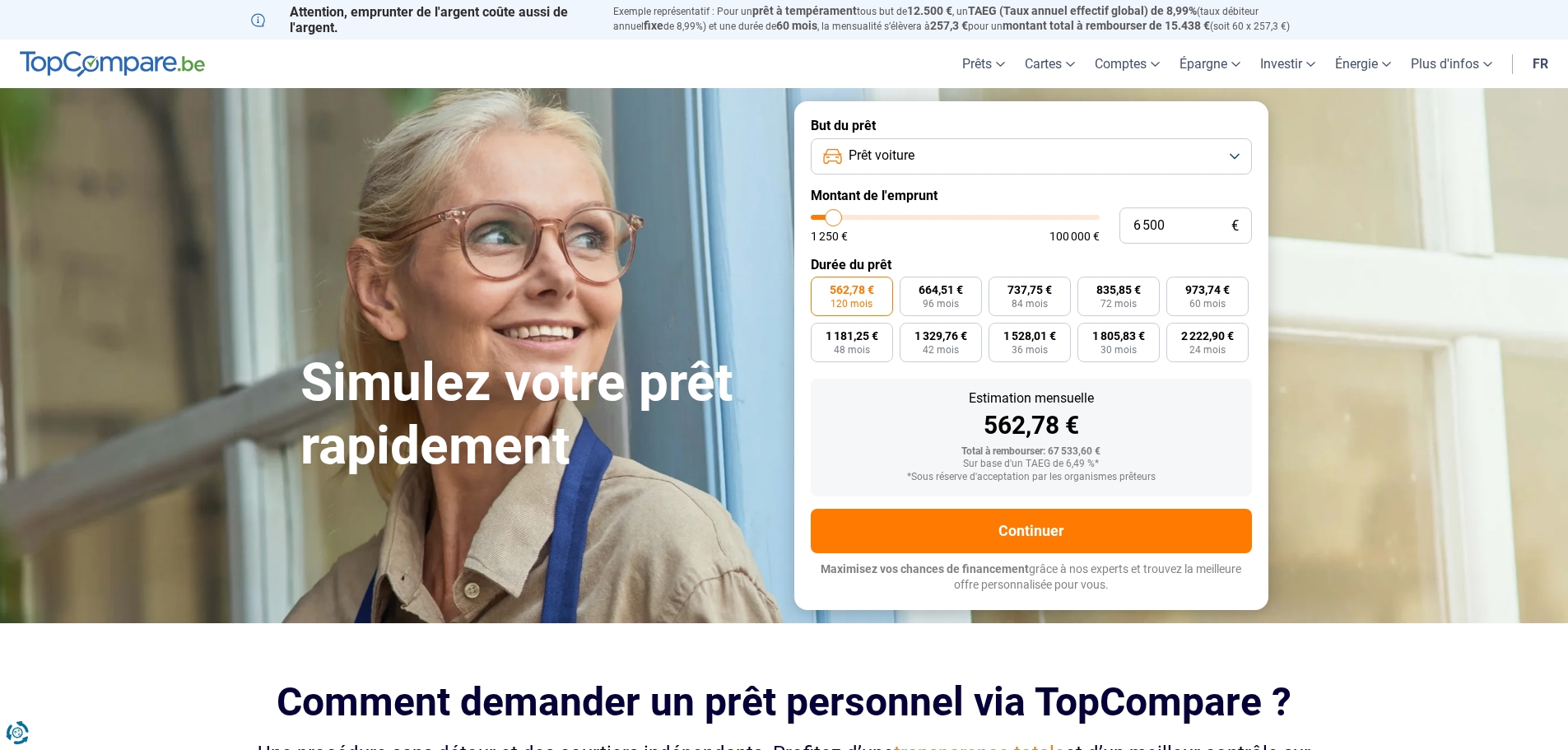
type input "6 000"
type input "6000"
type input "7 250"
type input "7250"
type input "8 500"
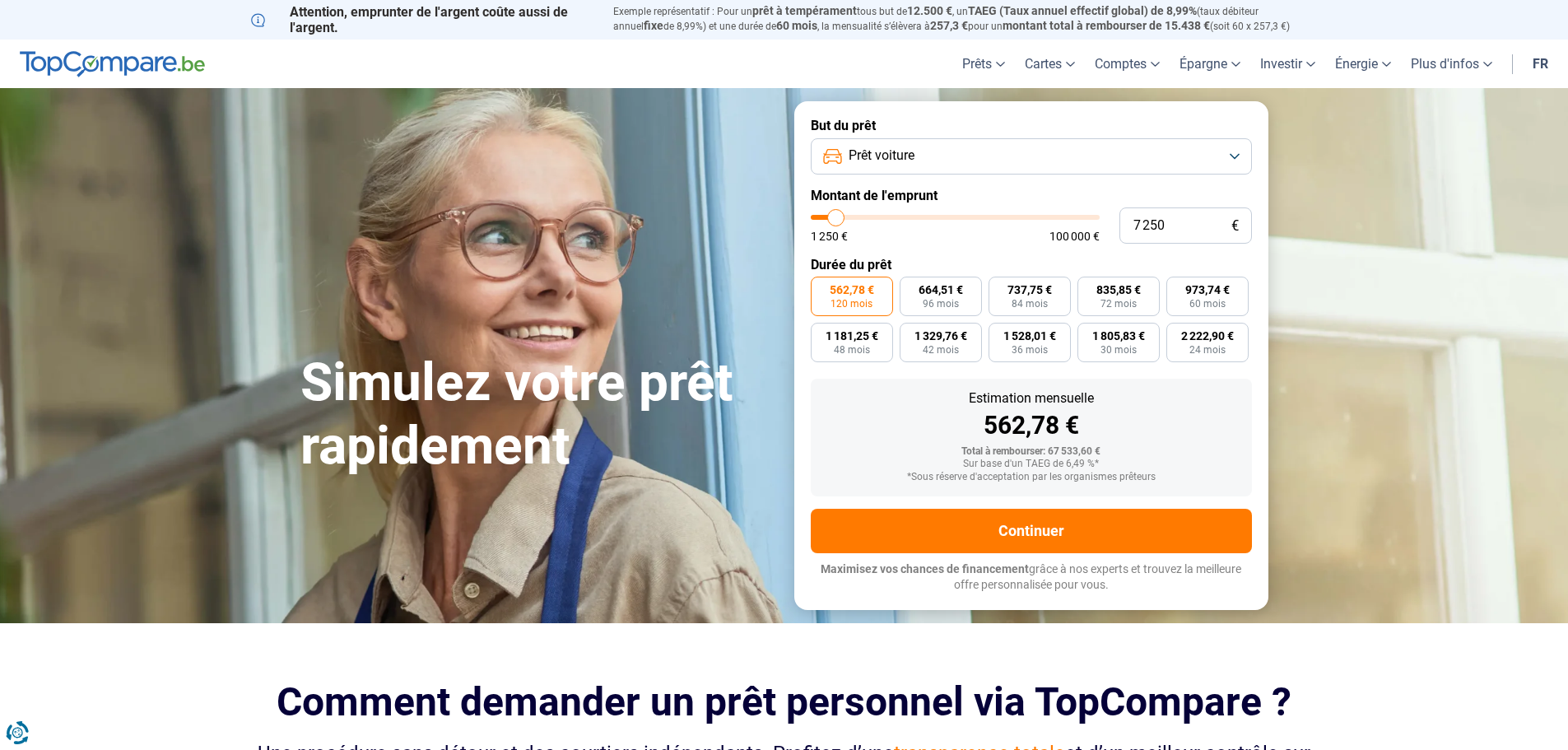
type input "8500"
type input "9 000"
type input "9000"
type input "9 750"
type input "9750"
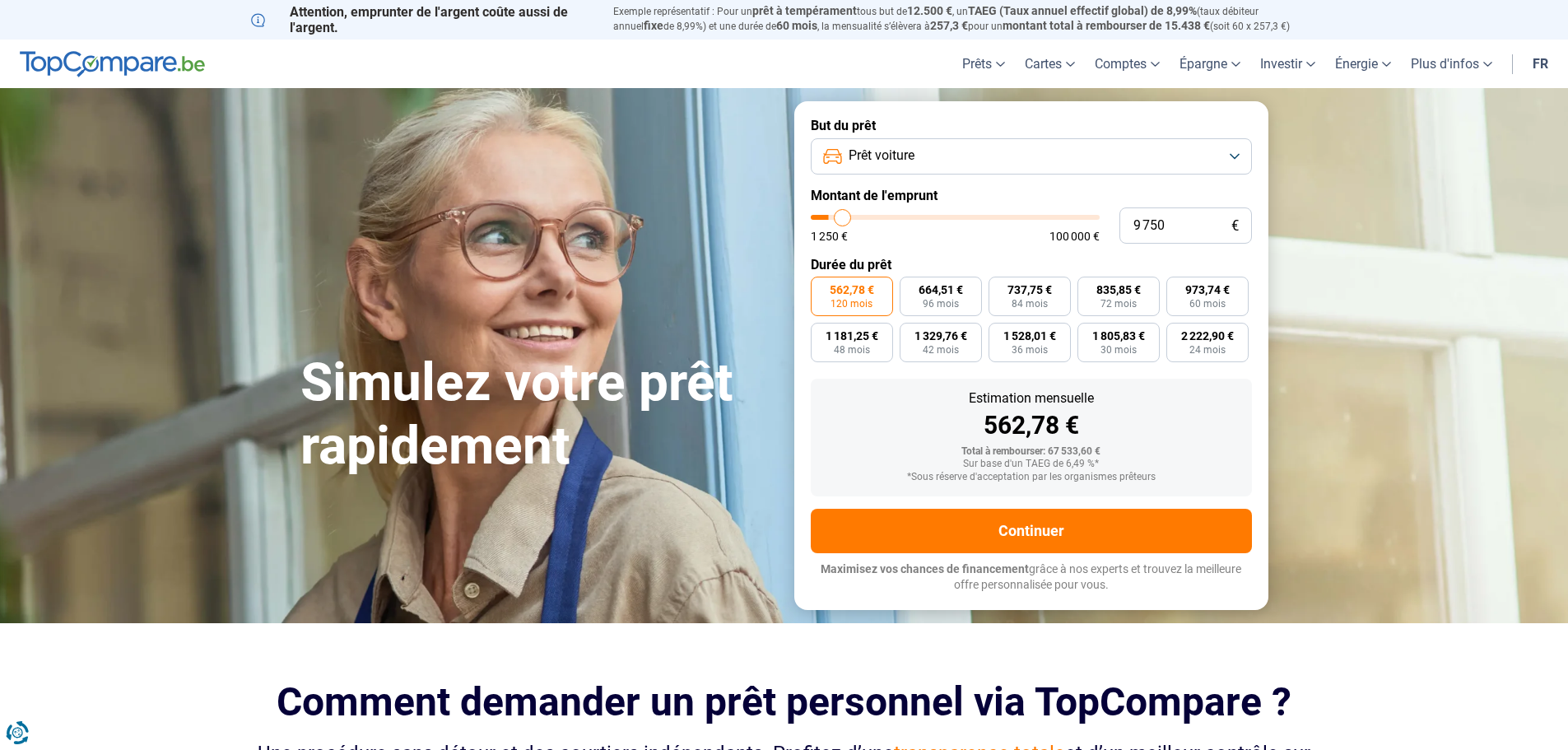
type input "10 000"
type input "10000"
type input "10 250"
type input "10250"
type input "10 500"
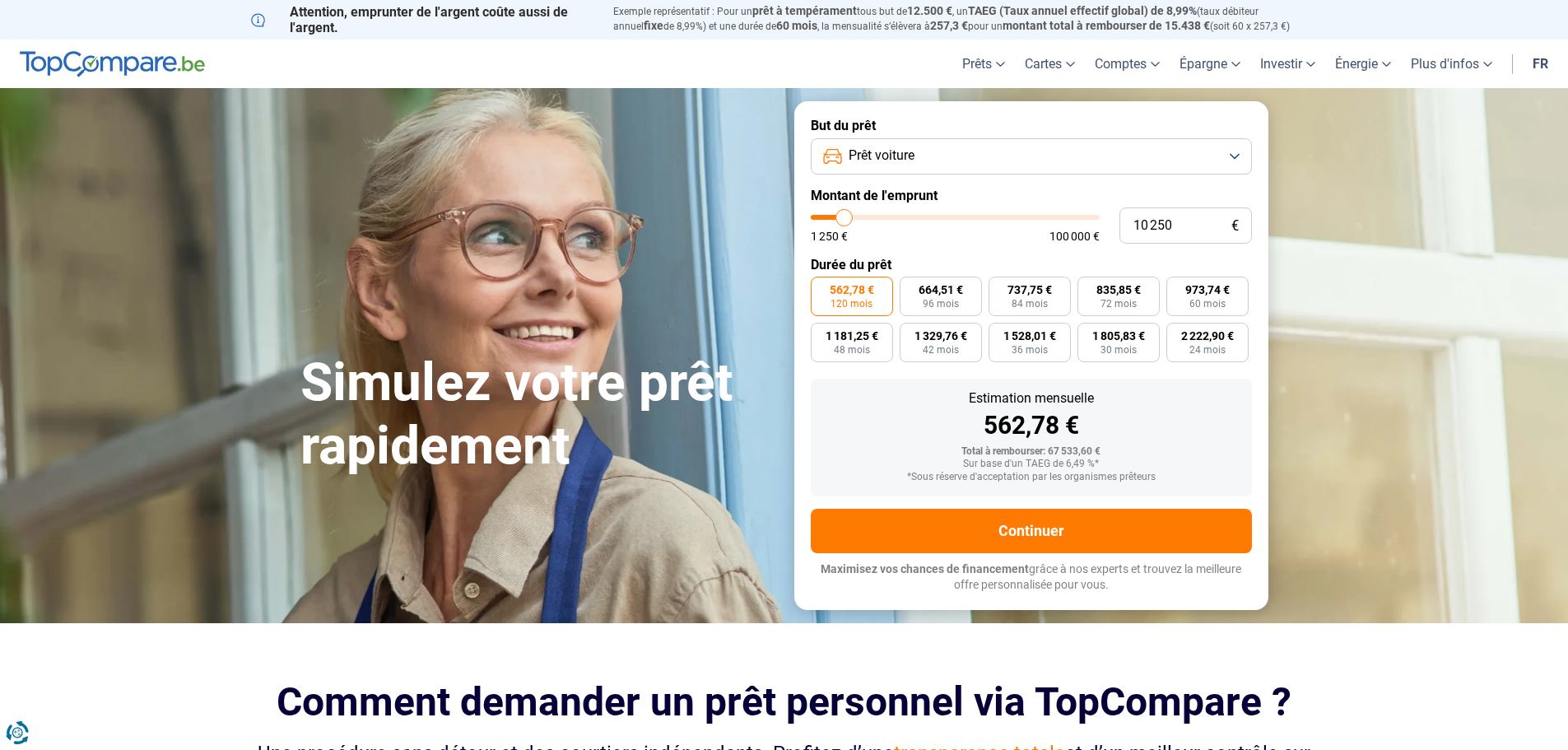
type input "10500"
type input "11 000"
type input "11000"
type input "11 250"
type input "11250"
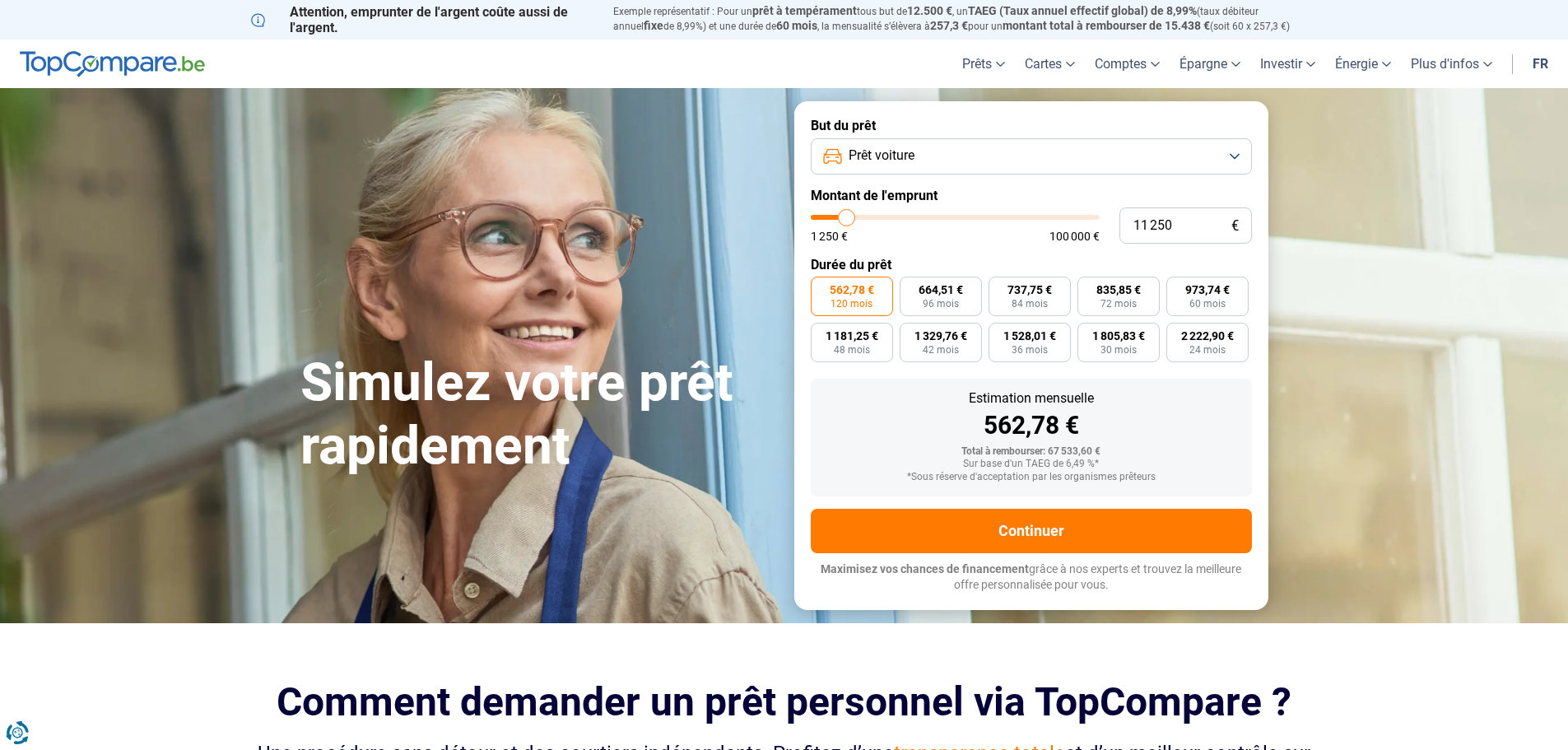
type input "11 500"
type input "11500"
type input "11 750"
type input "11750"
type input "12 000"
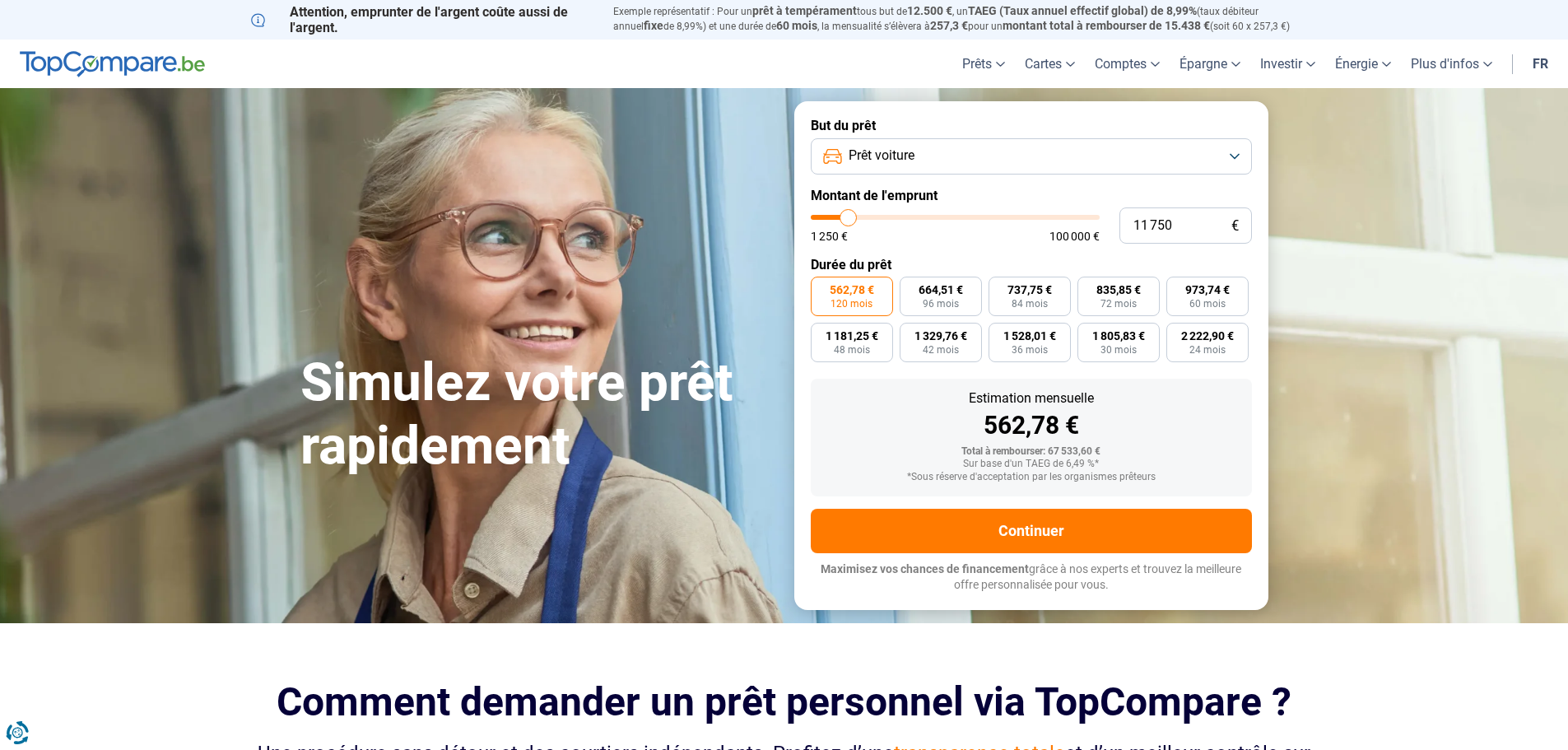
type input "12000"
type input "12 500"
type input "12500"
type input "12 750"
type input "12750"
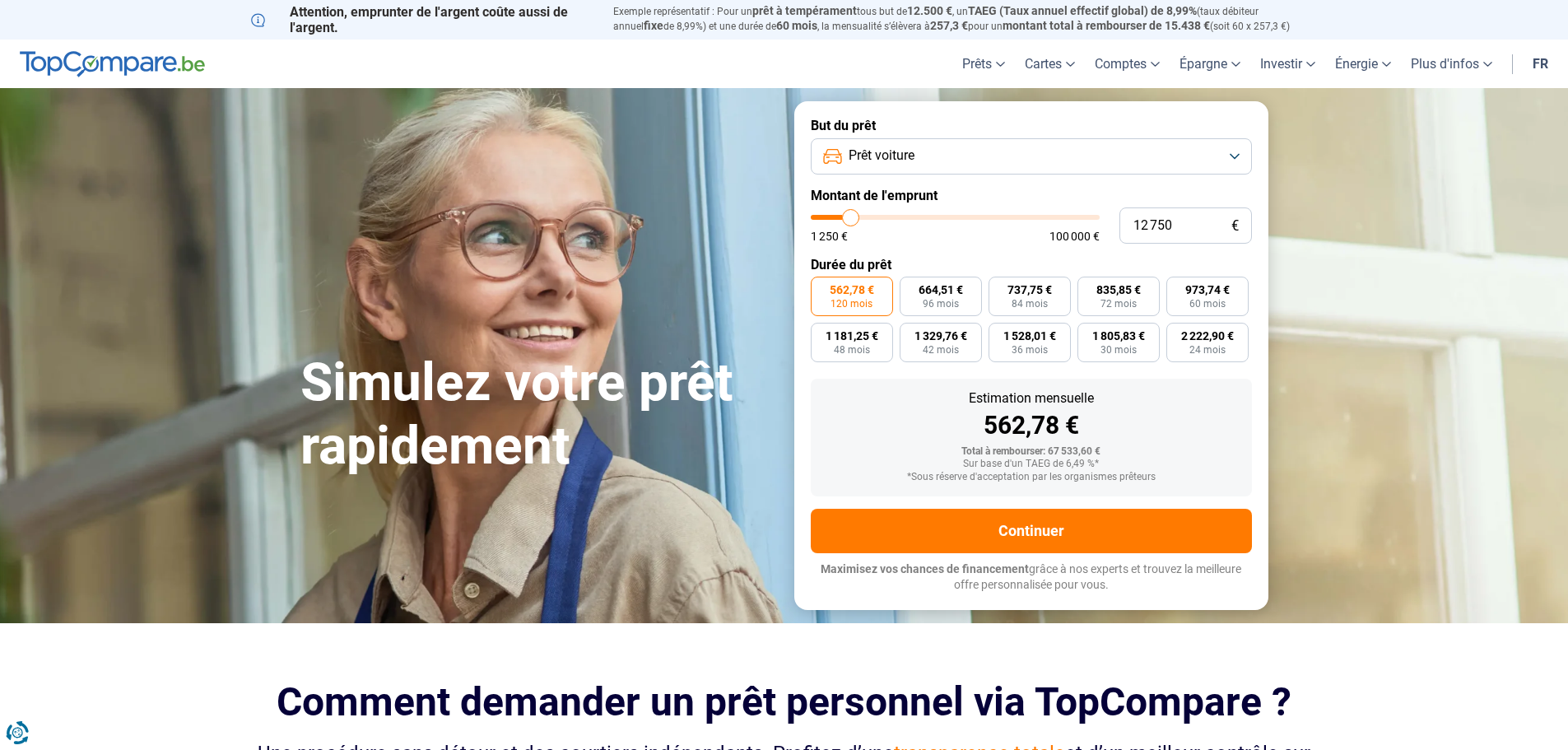
type input "13 000"
type input "13000"
type input "12 750"
type input "12750"
type input "12 500"
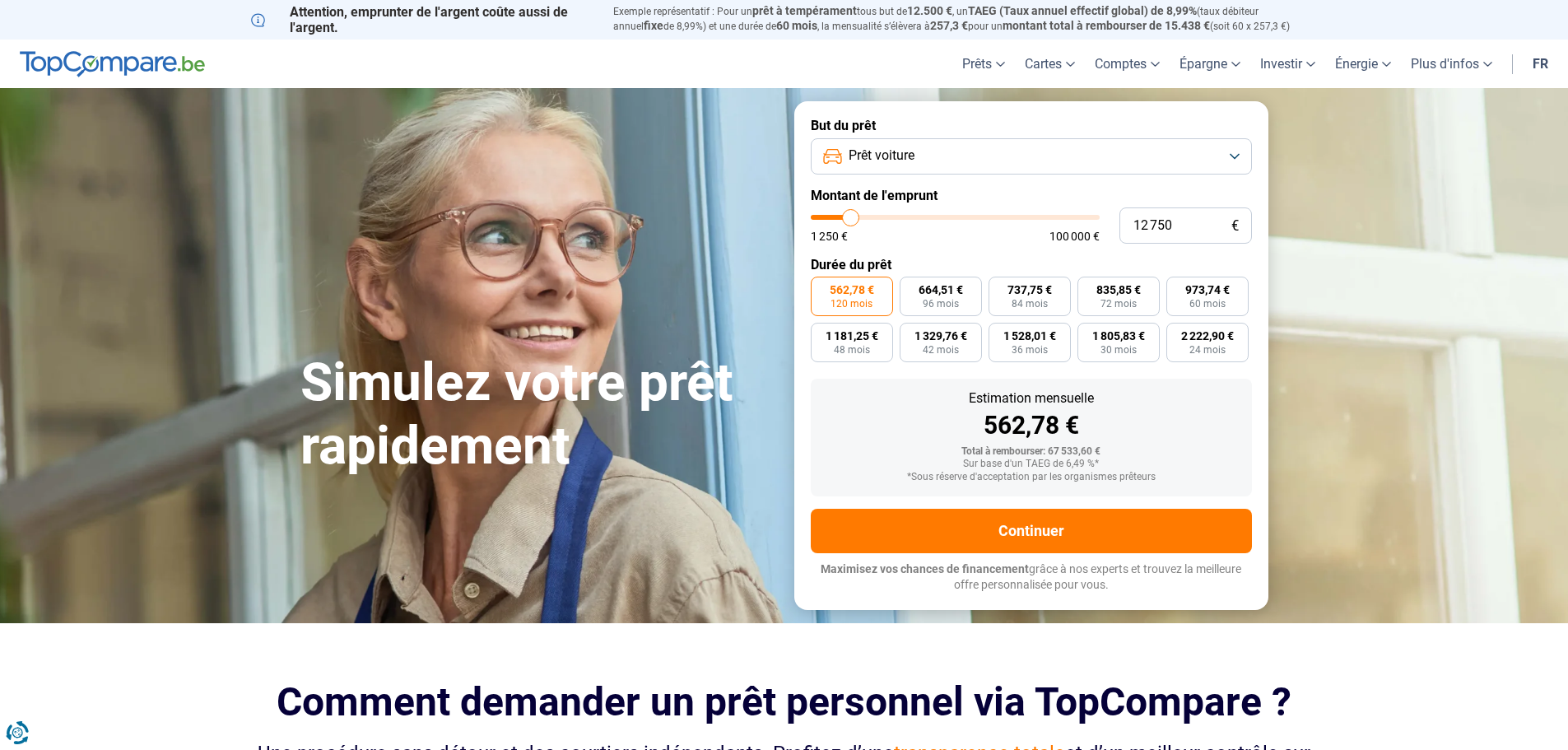
type input "12500"
type input "12 000"
type input "12000"
type input "11 750"
type input "11750"
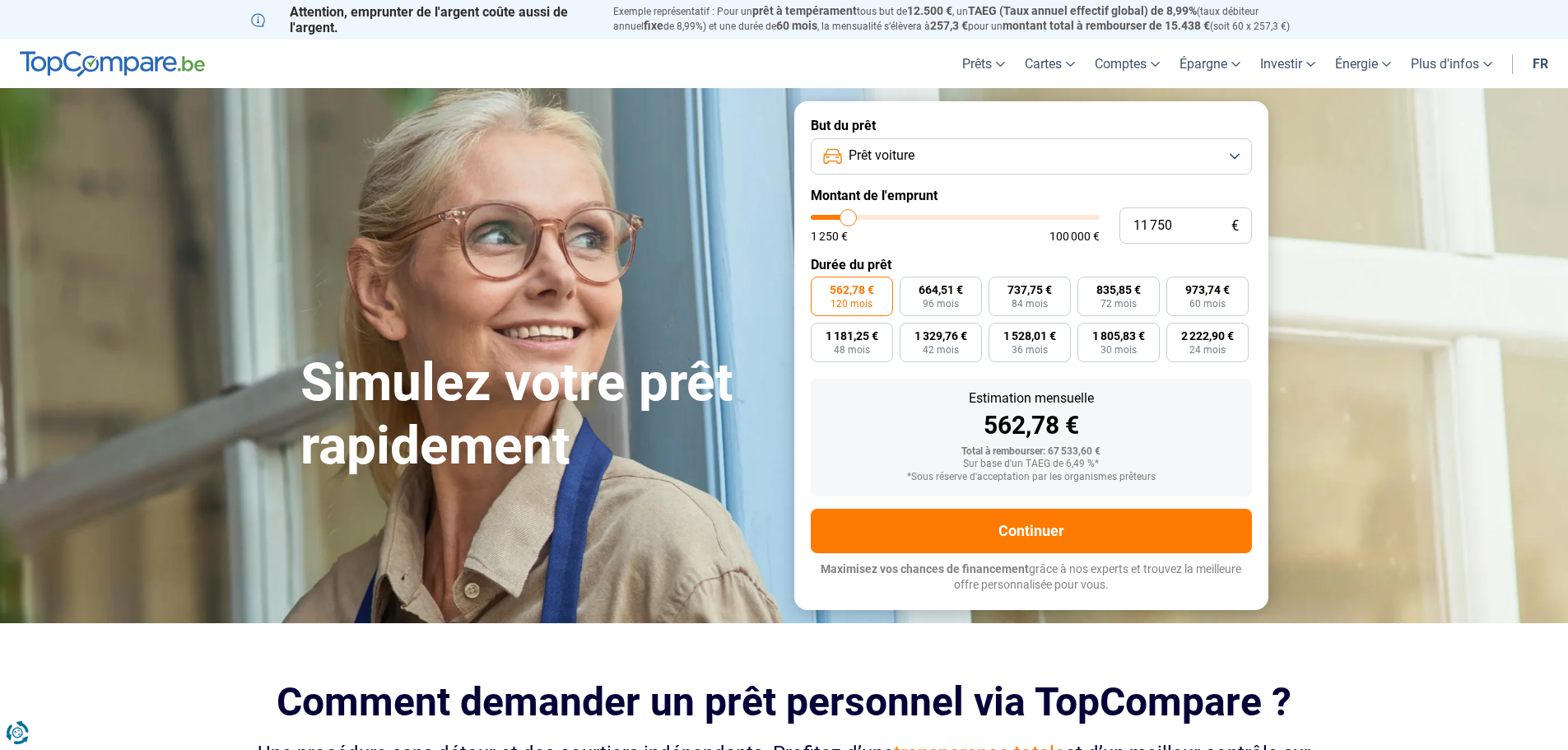
type input "11 500"
type input "11500"
type input "11 250"
type input "11250"
type input "11 000"
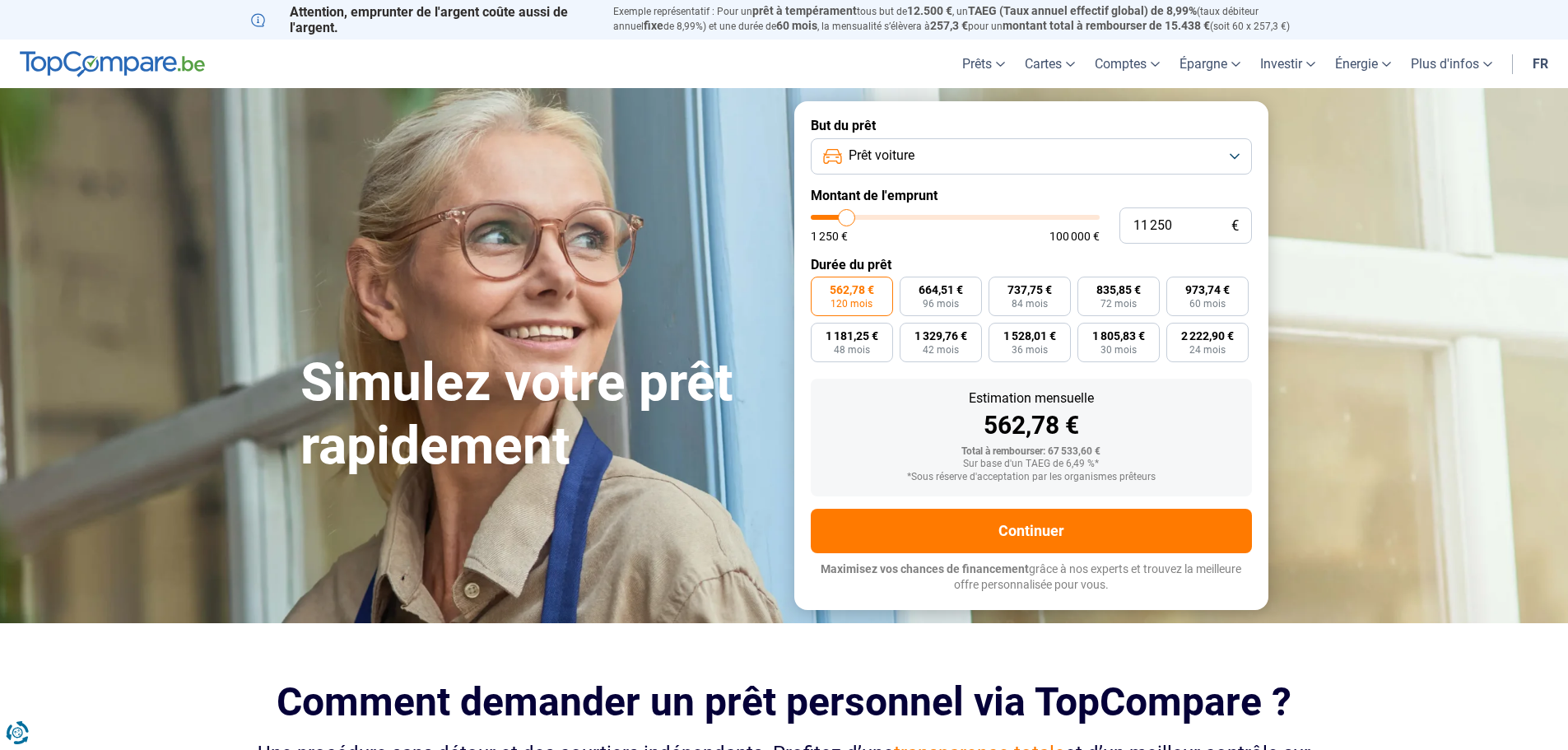
type input "11000"
type input "10 250"
type input "10250"
type input "10 500"
type input "10500"
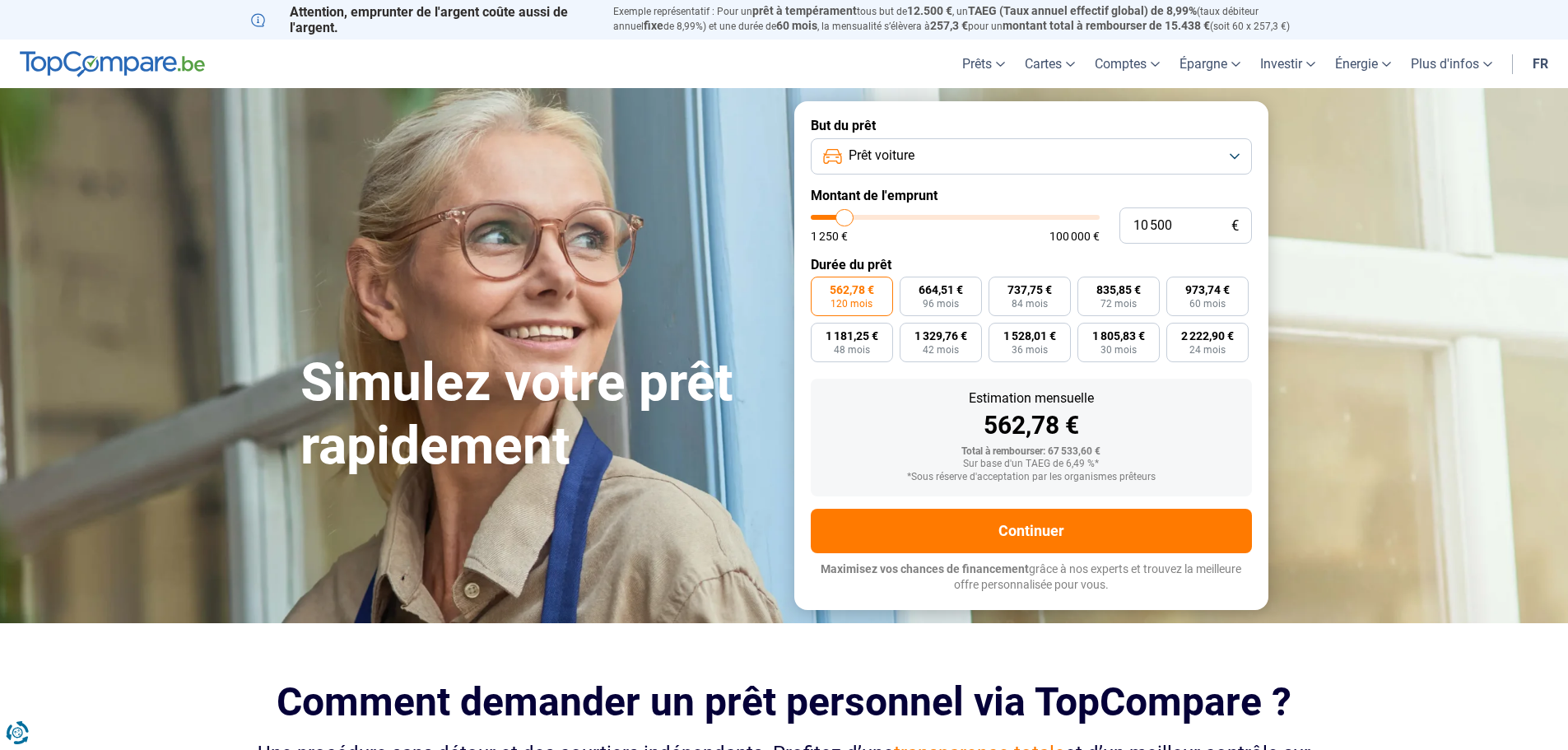
type input "11 000"
drag, startPoint x: 952, startPoint y: 216, endPoint x: 846, endPoint y: 240, distance: 108.7
type input "11000"
click at [846, 220] on input "range" at bounding box center [955, 217] width 289 height 5
radio input "true"
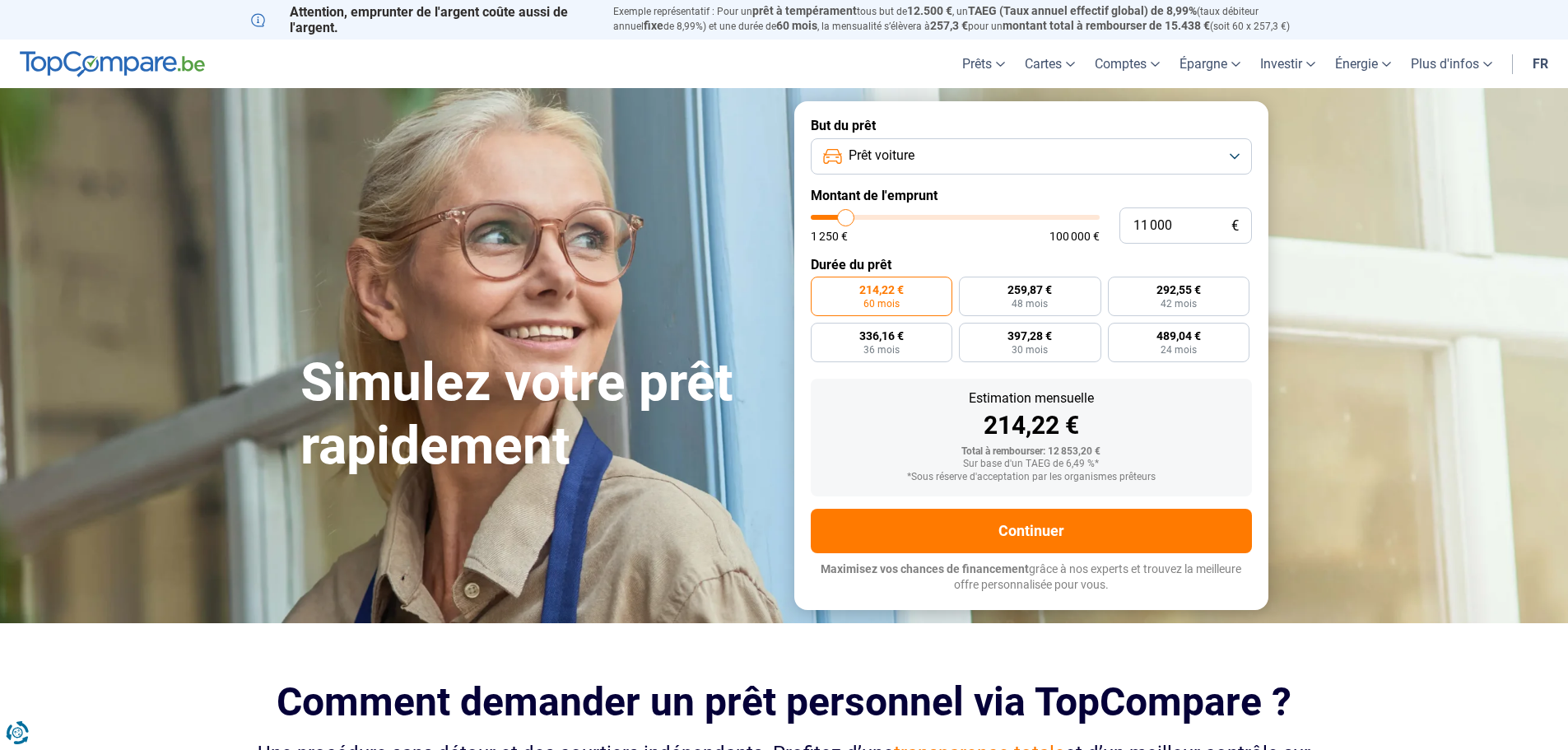
click at [916, 298] on label "214,22 € 60 mois" at bounding box center [882, 297] width 142 height 40
click at [822, 287] on input "214,22 € 60 mois" at bounding box center [816, 282] width 11 height 11
click at [974, 261] on label "Durée du prêt" at bounding box center [1031, 264] width 441 height 16
type input "12 500"
type input "12500"
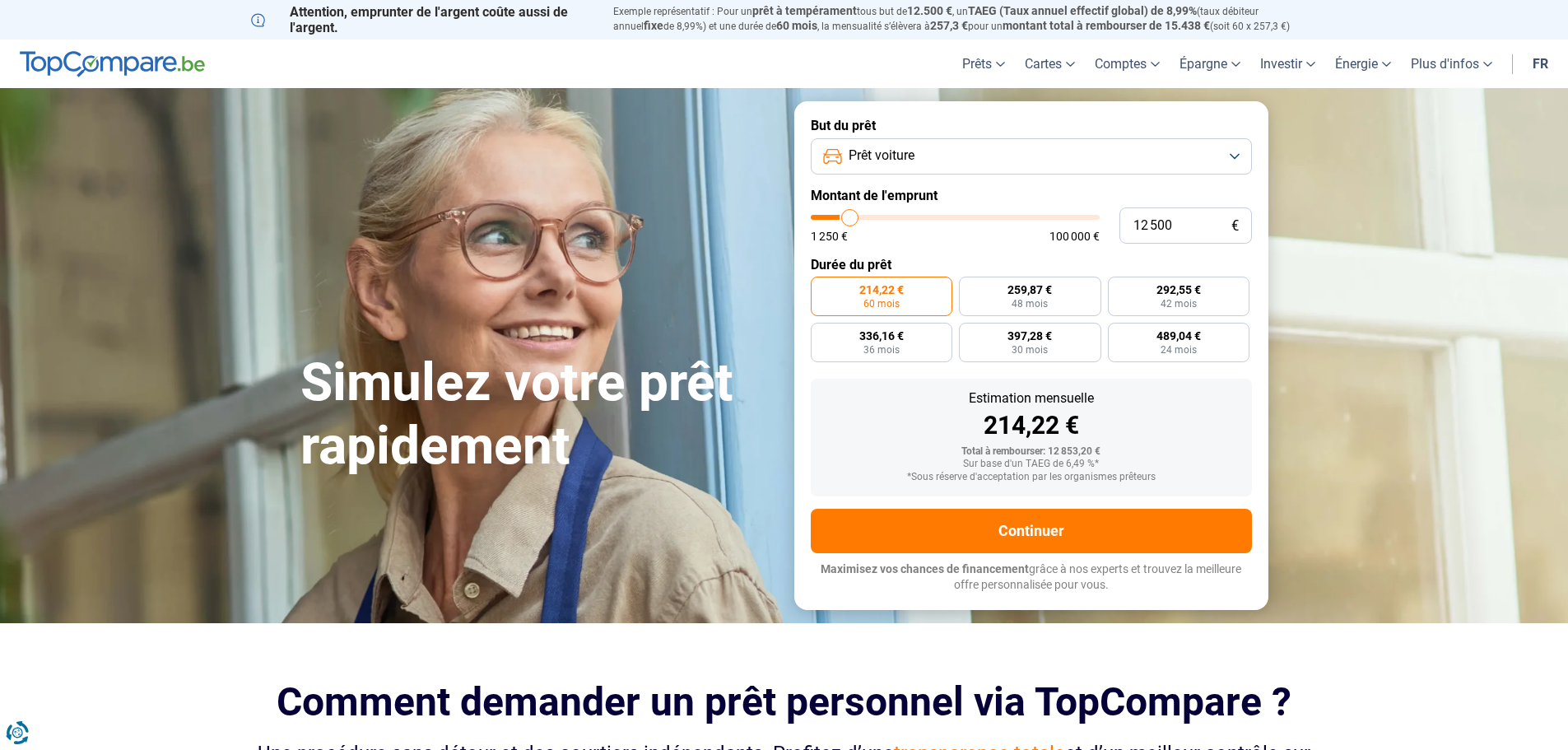
type input "12 750"
type input "12750"
type input "13 000"
type input "13000"
type input "13 250"
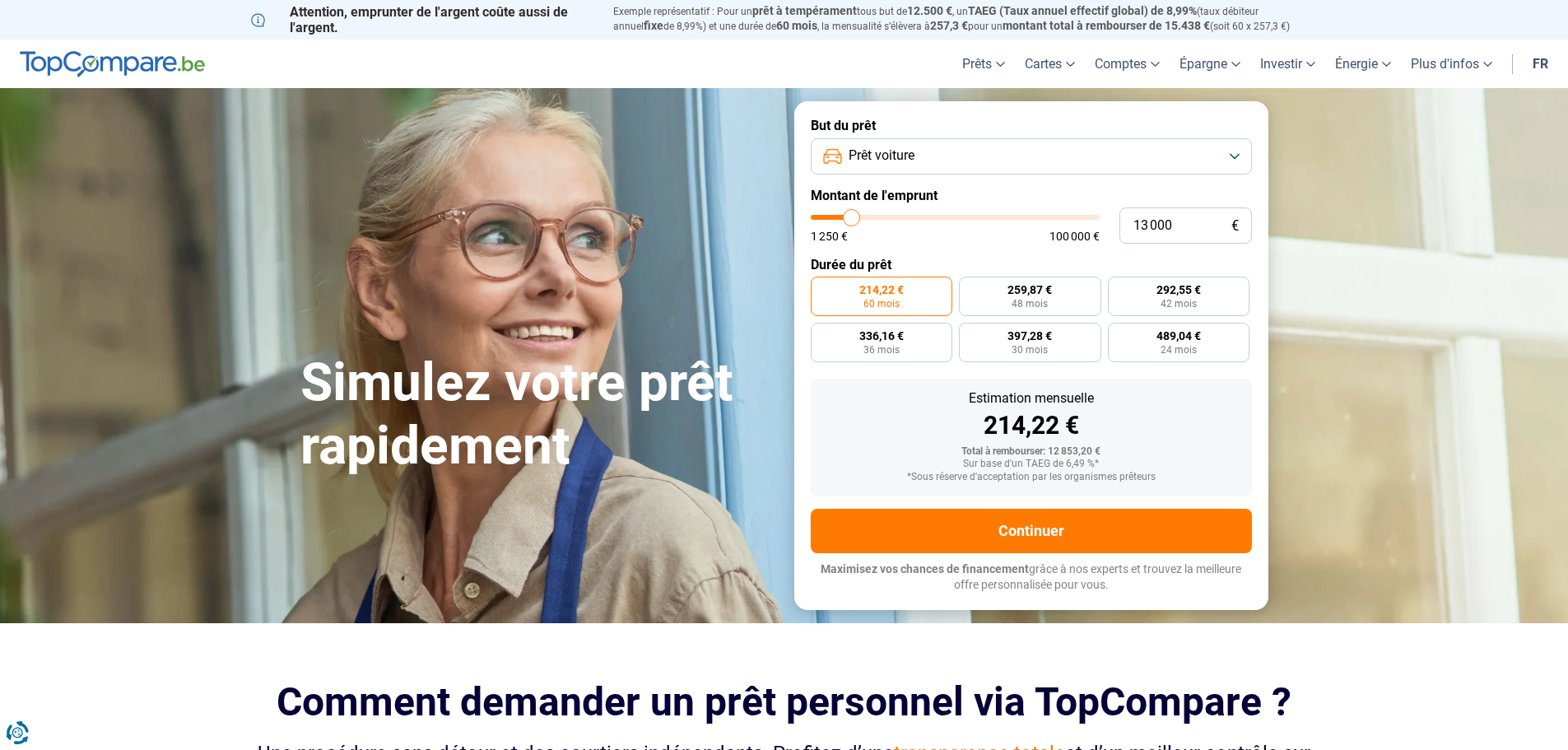
type input "13250"
type input "13 500"
type input "13500"
type input "14 000"
type input "14000"
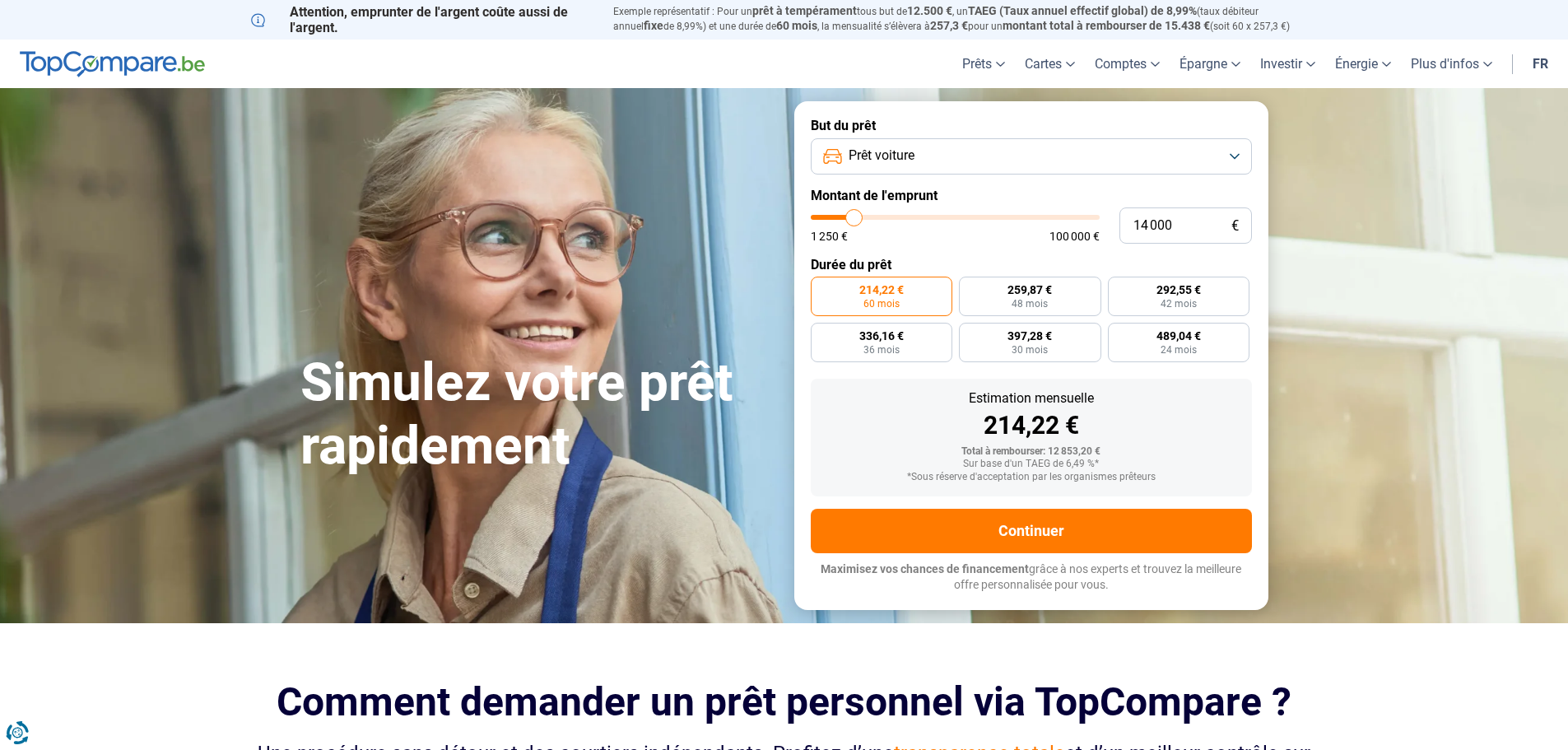
type input "14 250"
type input "14250"
type input "14 500"
type input "14500"
type input "14 750"
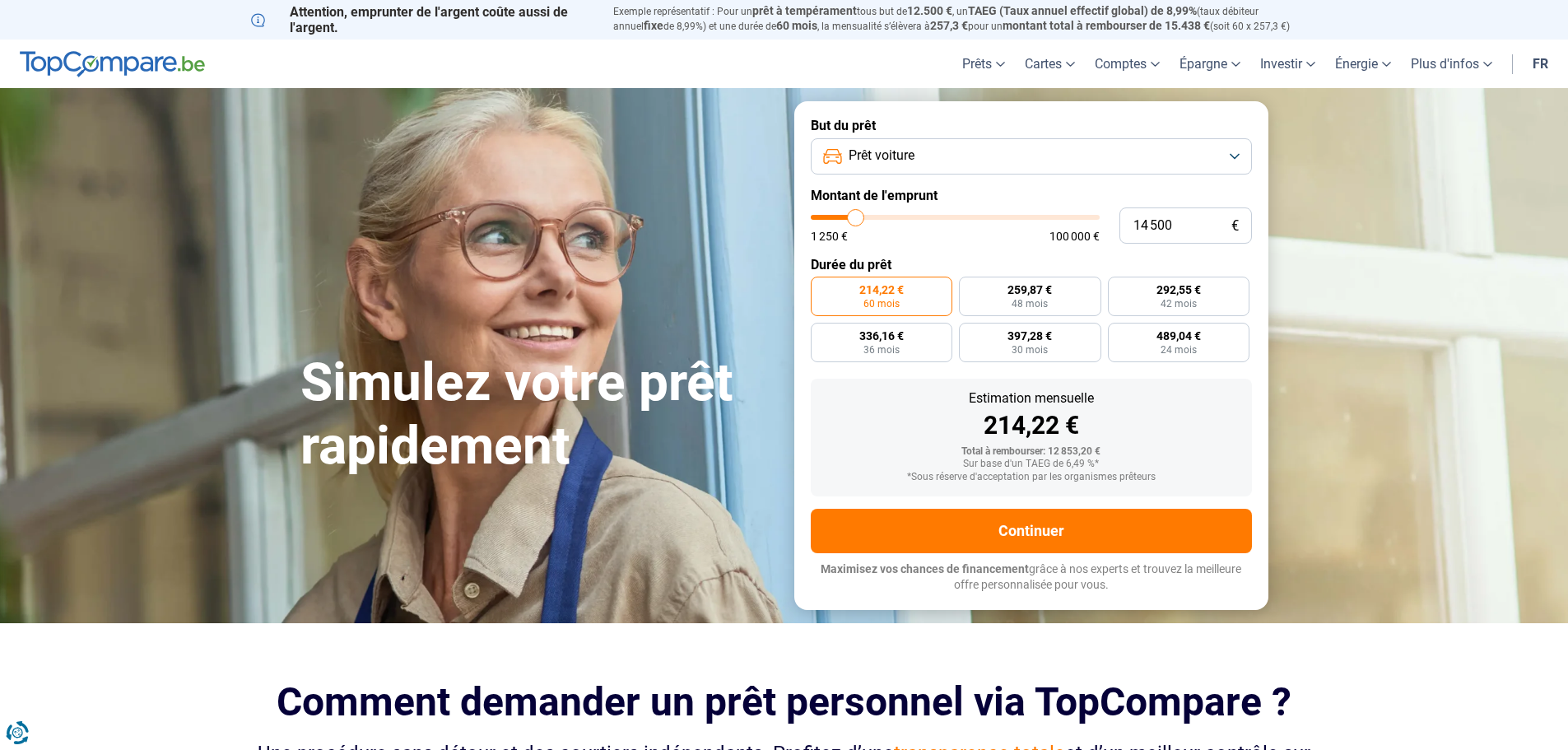
type input "14750"
type input "15 000"
type input "15000"
type input "15 500"
type input "15500"
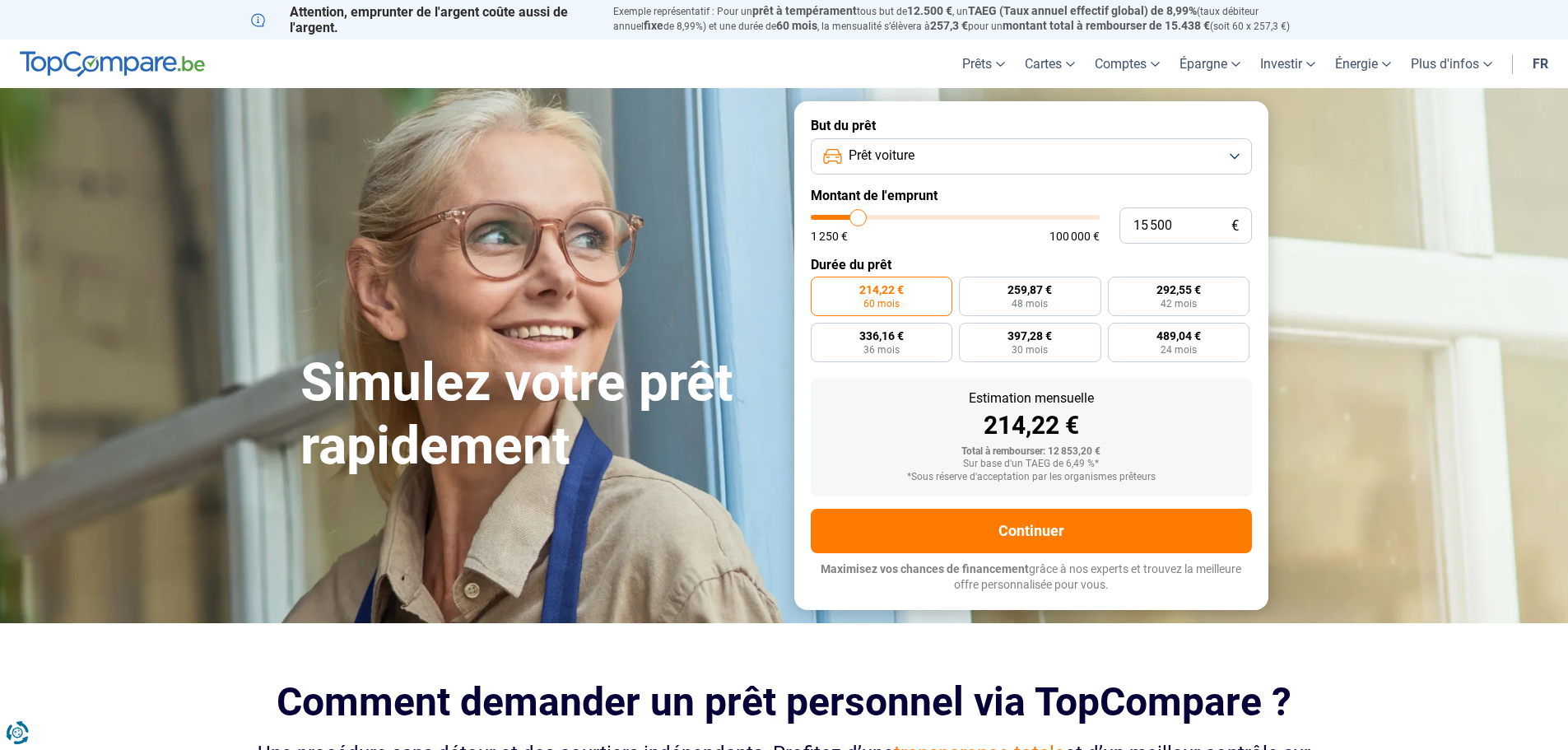
type input "15 750"
type input "15750"
type input "16 000"
type input "16000"
type input "16 250"
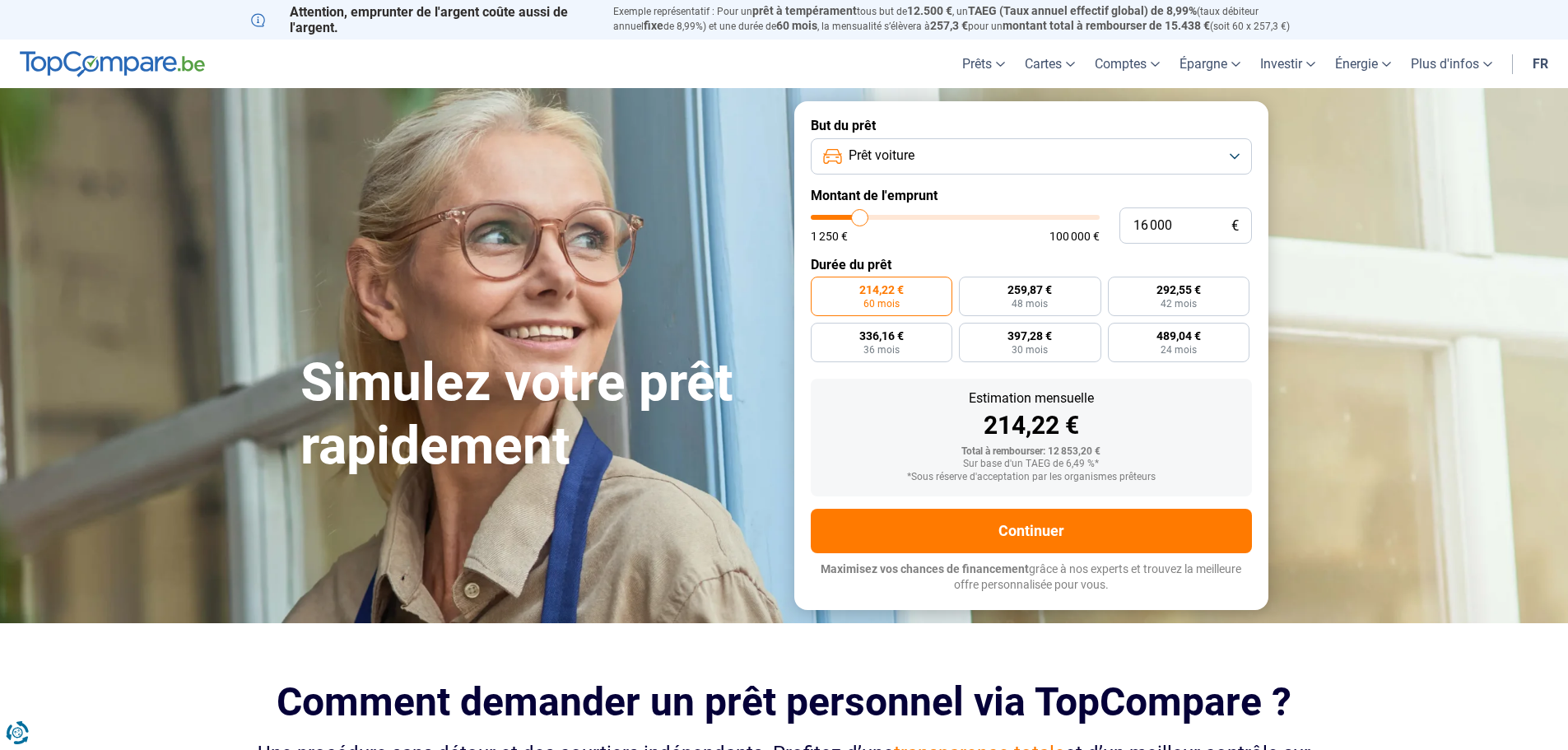
type input "16250"
type input "16 500"
type input "16500"
type input "17 000"
type input "17000"
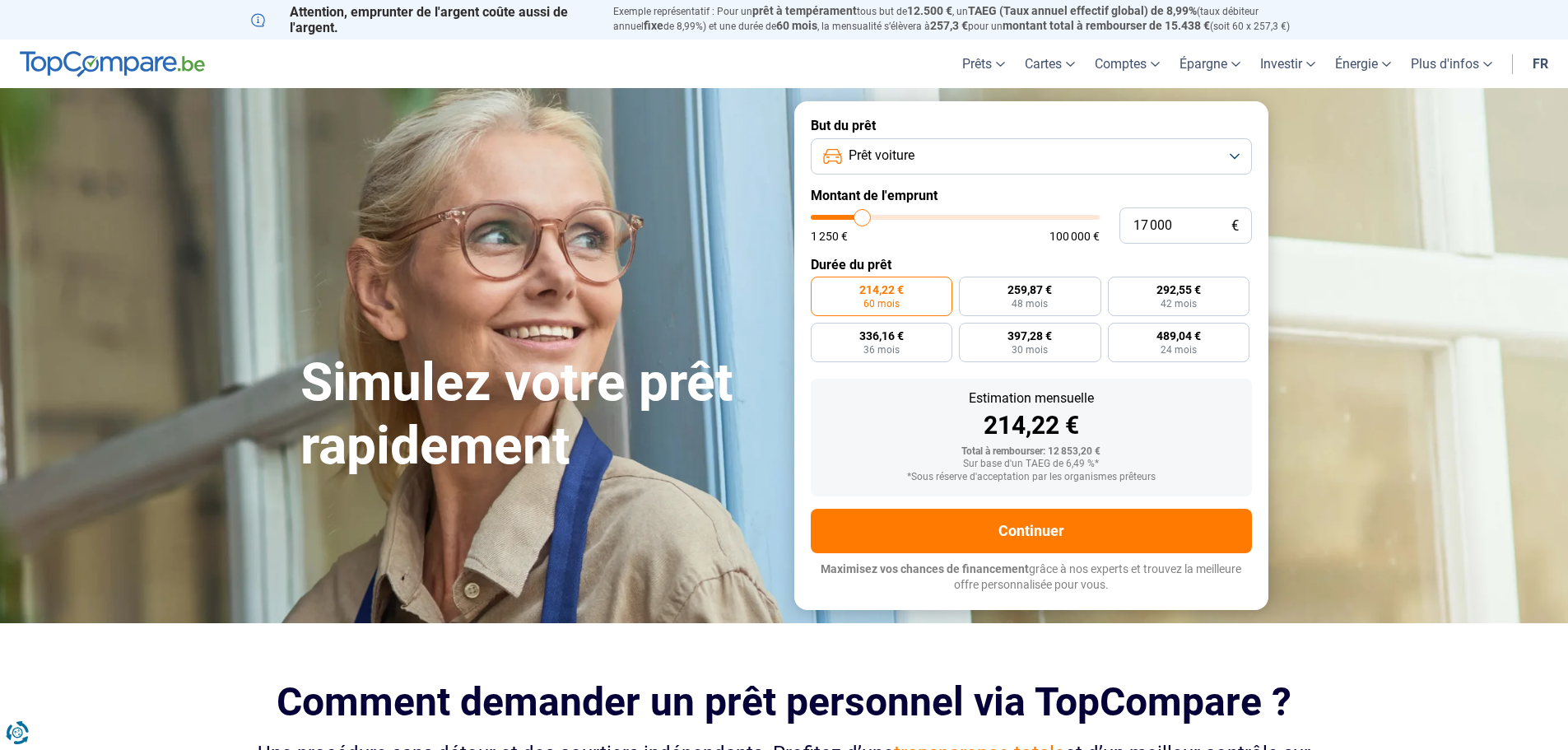
type input "17 250"
type input "17250"
type input "17 500"
click at [852, 220] on input "range" at bounding box center [955, 217] width 289 height 5
click at [829, 216] on input "range" at bounding box center [955, 217] width 289 height 5
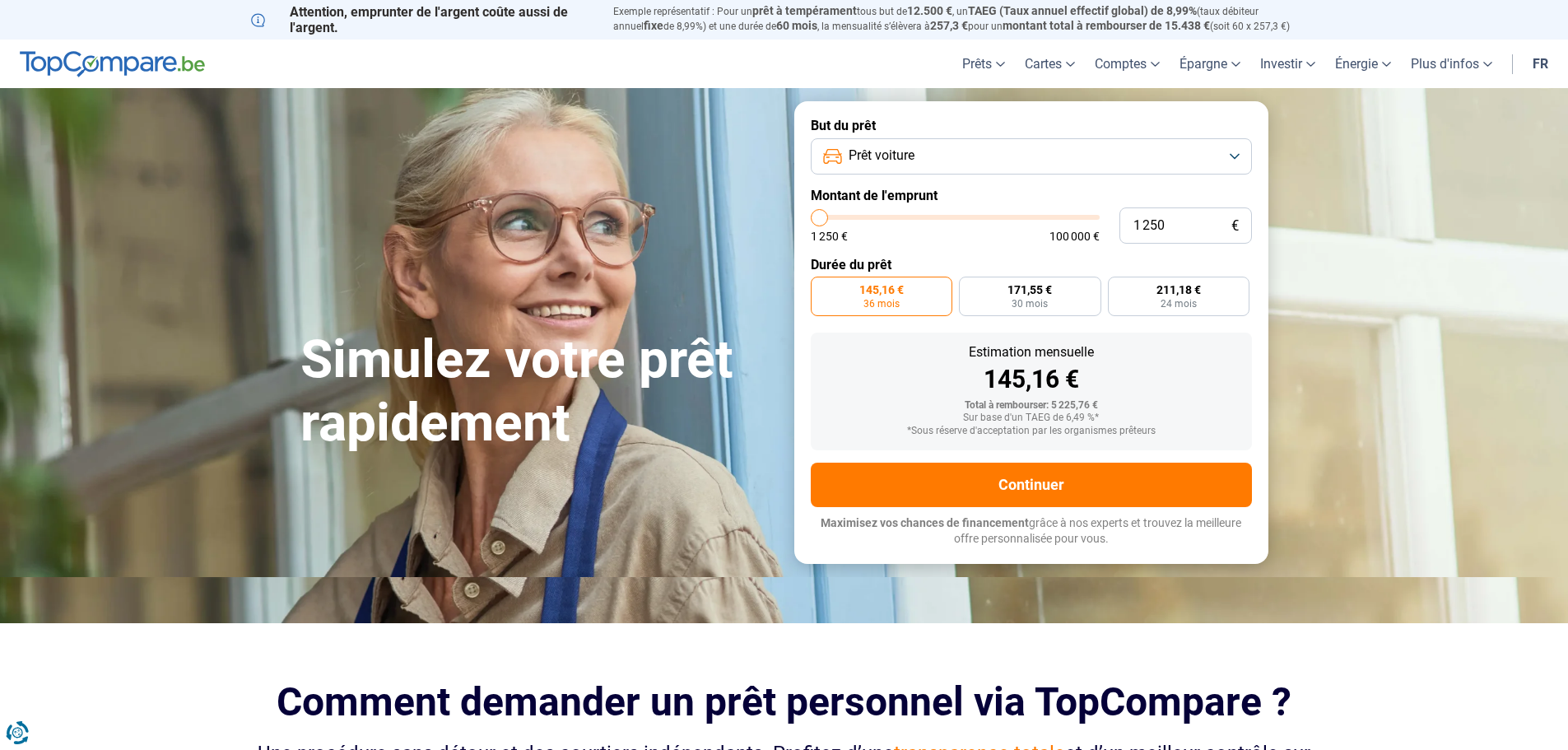
drag, startPoint x: 825, startPoint y: 216, endPoint x: 732, endPoint y: 207, distance: 93.4
click at [811, 215] on input "range" at bounding box center [955, 217] width 289 height 5
